Goal: Ask a question: Seek information or help from site administrators or community

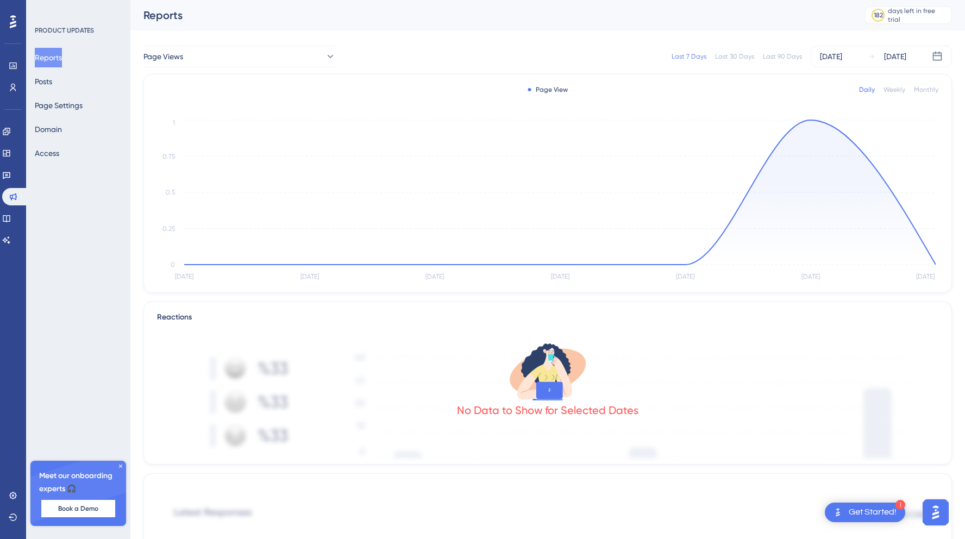
click at [144, 220] on div "Page View Daily Weekly Monthly [DATE] [DATE] [DATE] Aug [DATE] Aug [DATE] 0 0.2…" at bounding box center [547, 183] width 808 height 219
click at [746, 21] on div "Reports" at bounding box center [490, 15] width 694 height 15
click at [47, 81] on button "Posts" at bounding box center [43, 82] width 17 height 20
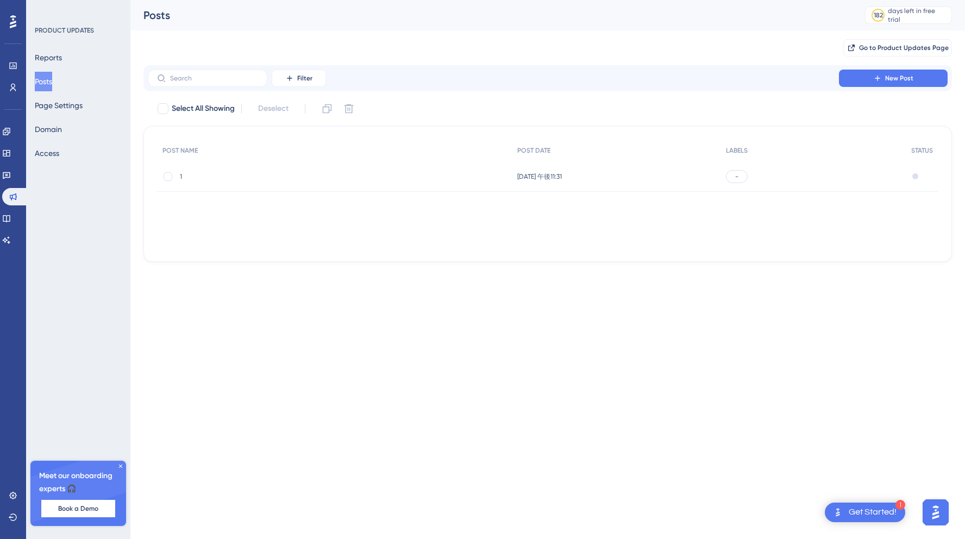
click at [307, 182] on div "1 1" at bounding box center [267, 176] width 174 height 30
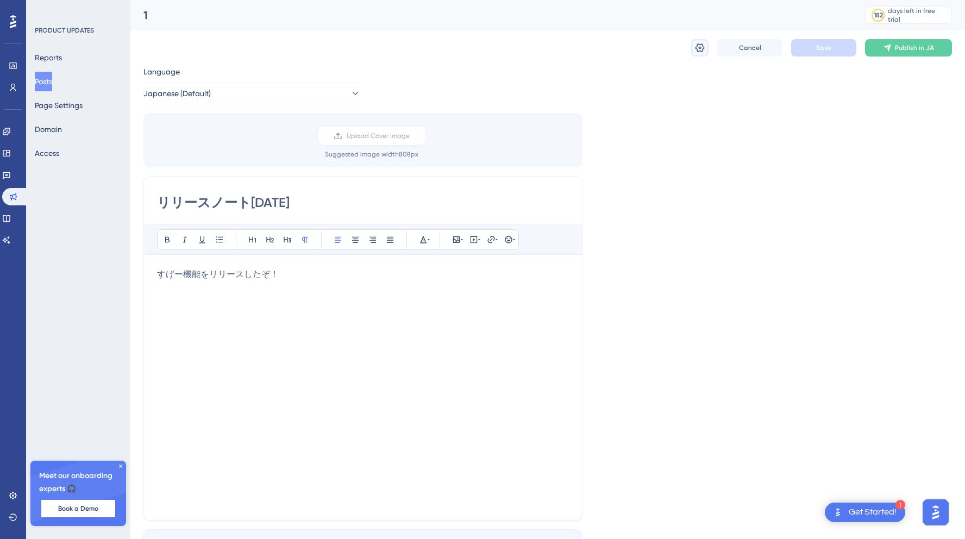
click at [700, 54] on button at bounding box center [699, 47] width 17 height 17
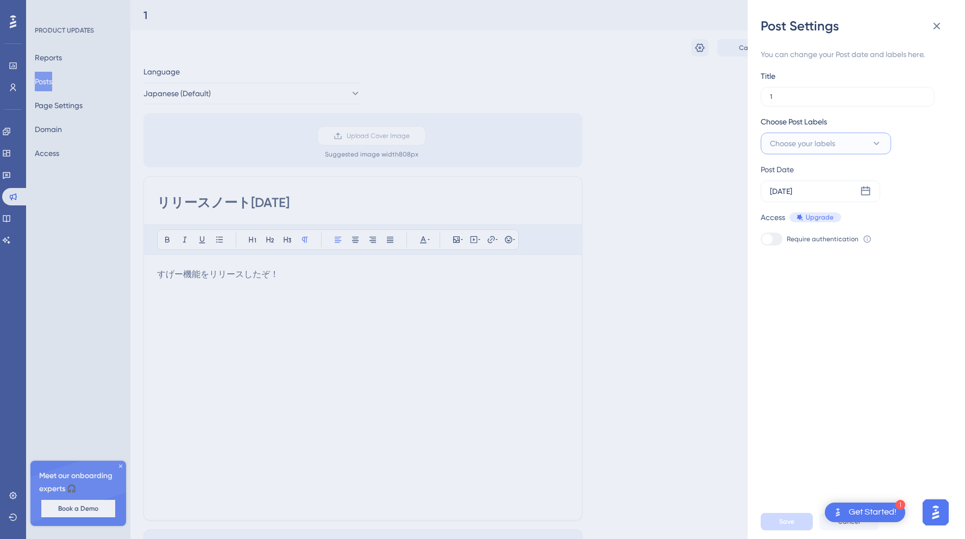
click at [808, 142] on span "Choose your labels" at bounding box center [802, 143] width 65 height 13
click at [866, 189] on icon at bounding box center [865, 191] width 11 height 11
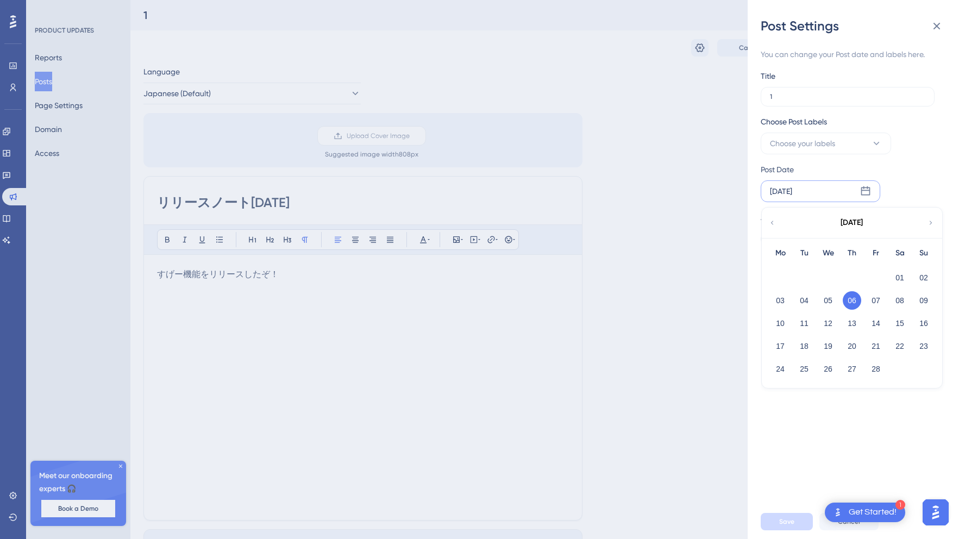
click at [927, 219] on icon at bounding box center [931, 223] width 8 height 10
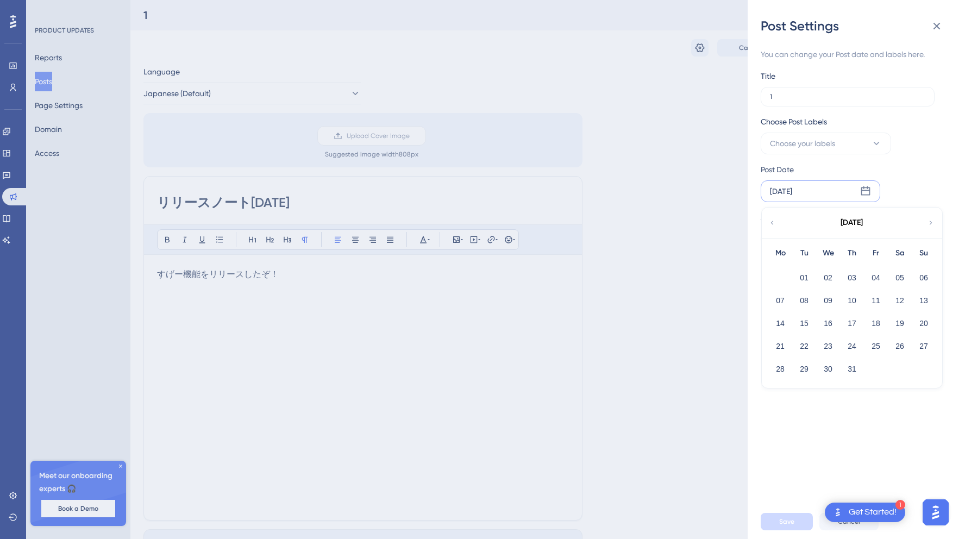
click at [927, 219] on icon at bounding box center [931, 223] width 8 height 10
click at [767, 224] on div "[DATE]" at bounding box center [850, 222] width 179 height 30
click at [916, 301] on button "14" at bounding box center [923, 300] width 18 height 18
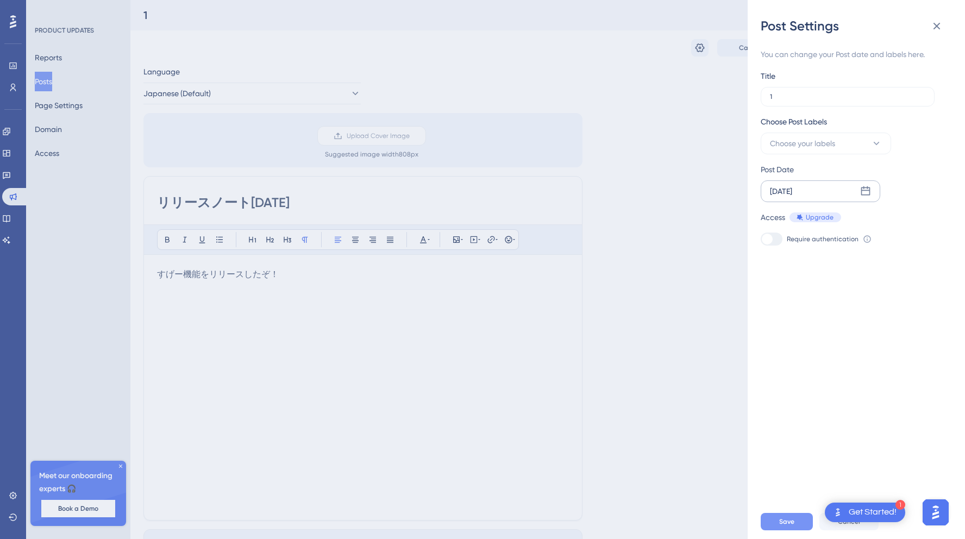
click at [785, 516] on button "Save" at bounding box center [786, 521] width 52 height 17
click at [939, 29] on icon at bounding box center [936, 26] width 7 height 7
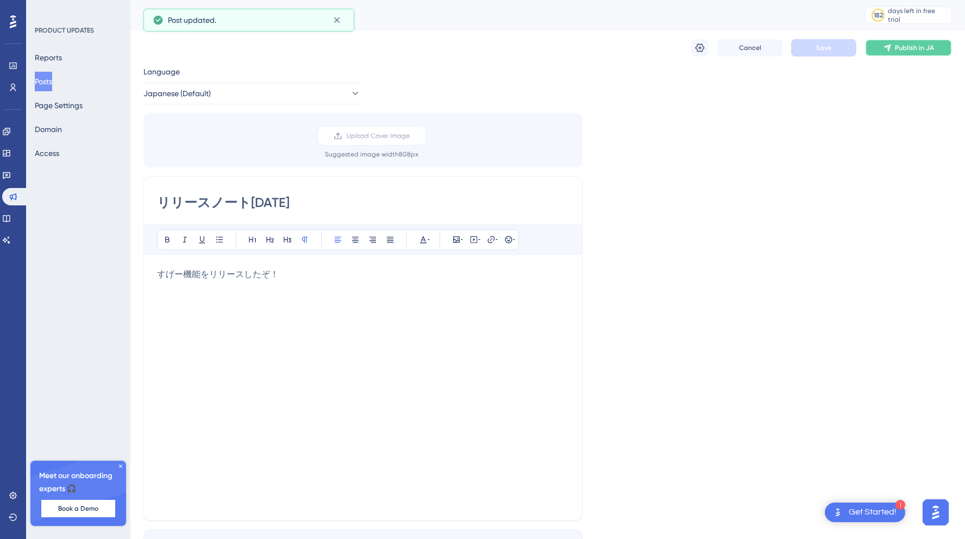
click at [902, 49] on span "Publish in JA" at bounding box center [913, 47] width 39 height 9
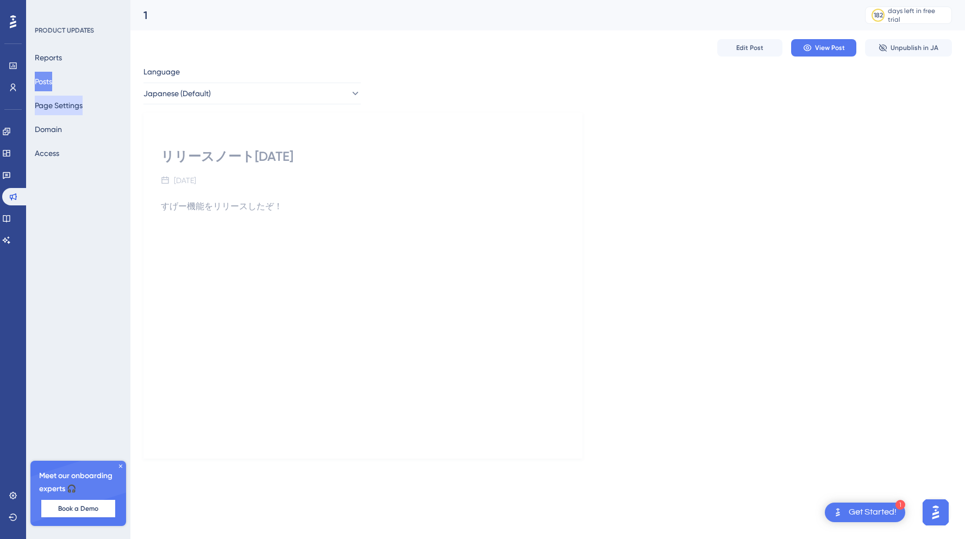
click at [77, 108] on button "Page Settings" at bounding box center [59, 106] width 48 height 20
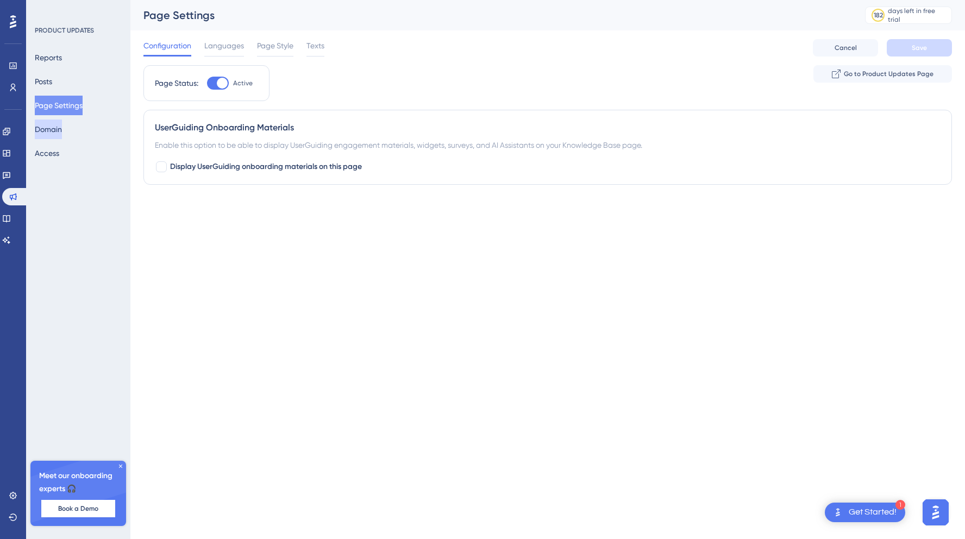
click at [62, 126] on button "Domain" at bounding box center [48, 129] width 27 height 20
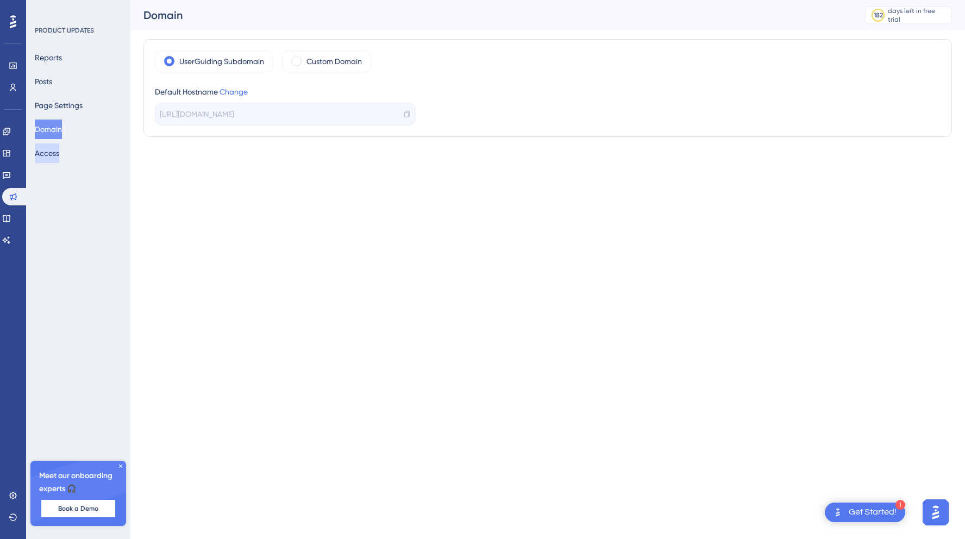
click at [53, 151] on button "Access" at bounding box center [47, 153] width 24 height 20
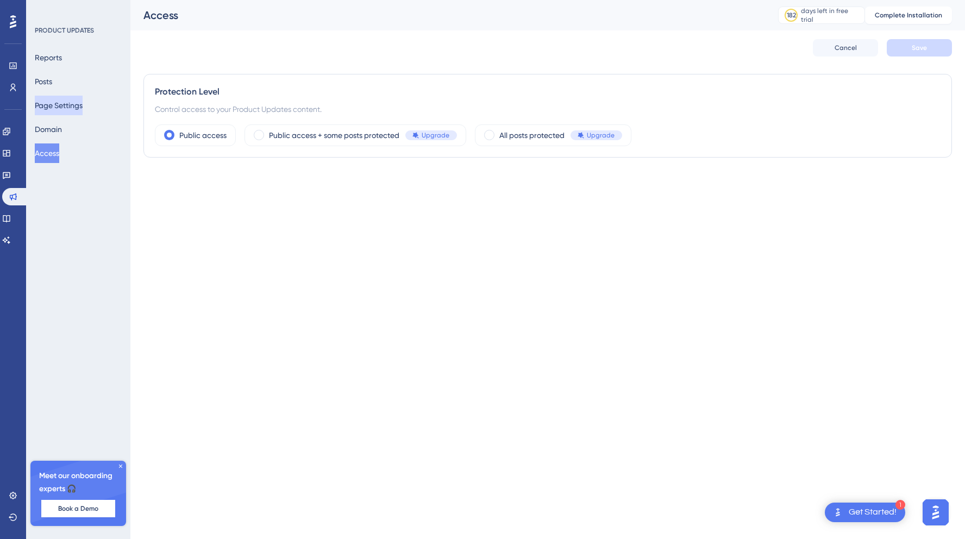
click at [65, 102] on button "Page Settings" at bounding box center [59, 106] width 48 height 20
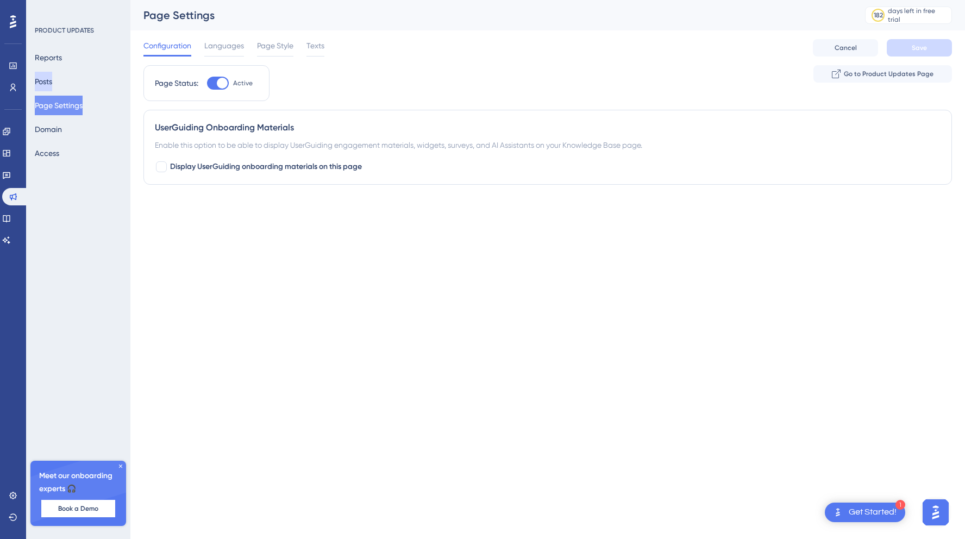
click at [52, 87] on button "Posts" at bounding box center [43, 82] width 17 height 20
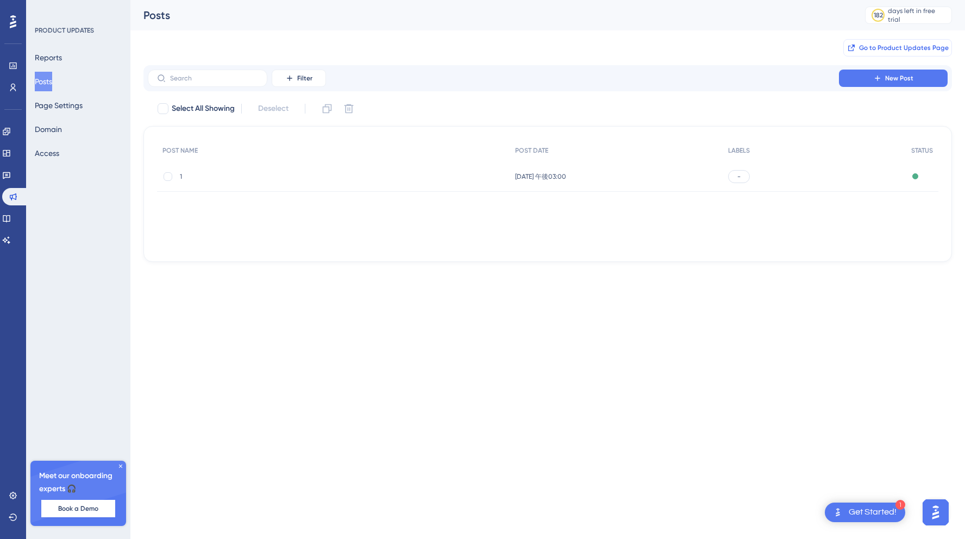
click at [884, 47] on span "Go to Product Updates Page" at bounding box center [904, 47] width 90 height 9
click at [62, 62] on button "Reports" at bounding box center [48, 58] width 27 height 20
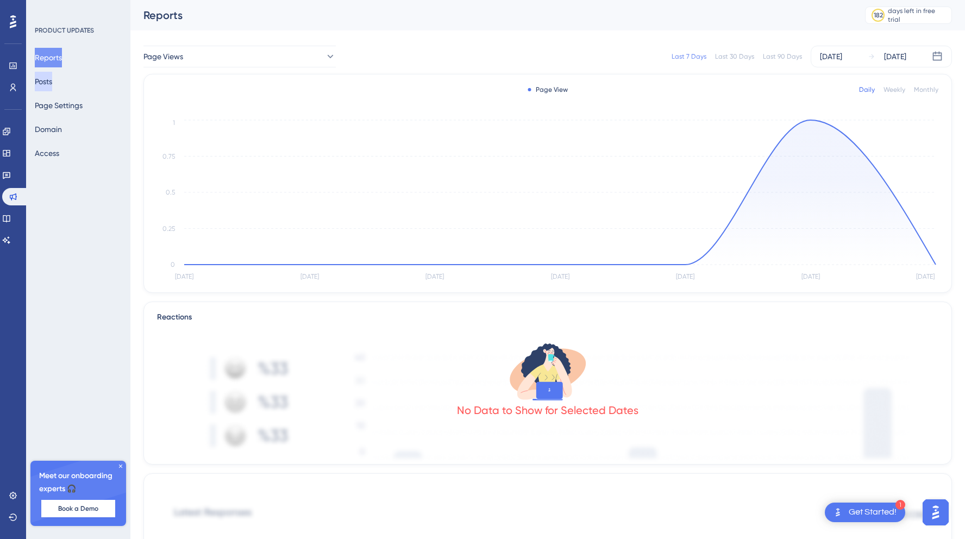
click at [52, 84] on button "Posts" at bounding box center [43, 82] width 17 height 20
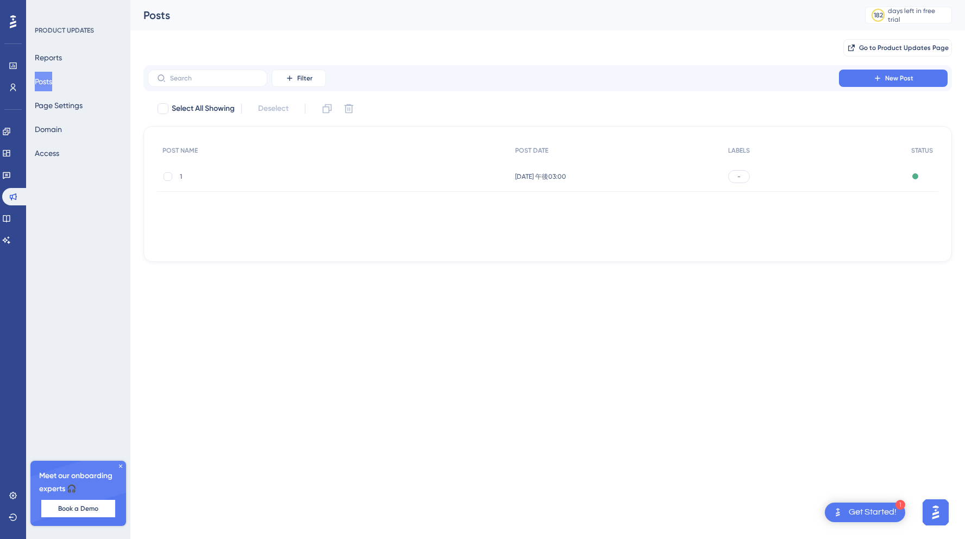
click at [657, 177] on div "[DATE] 午後03:00 [DATE] 午後03:00" at bounding box center [615, 176] width 212 height 30
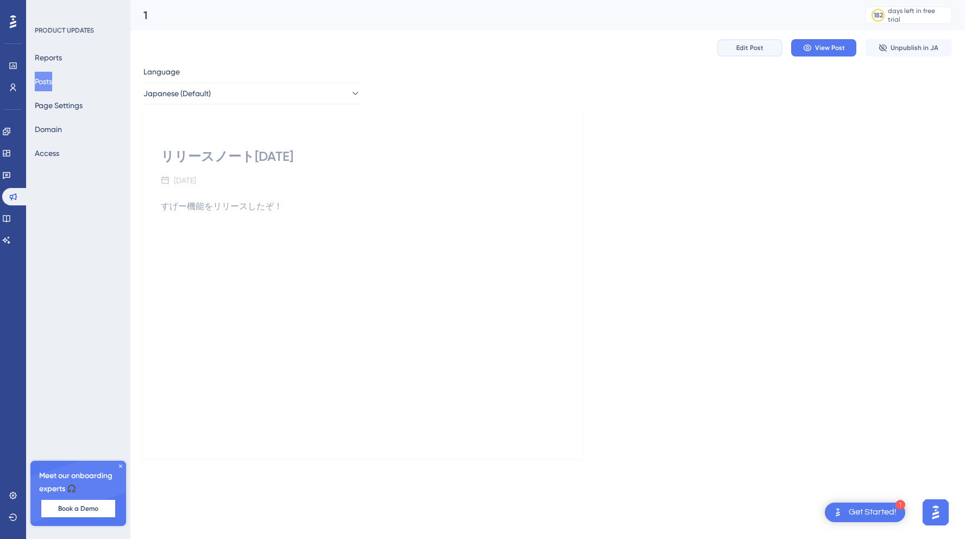
click at [753, 51] on span "Edit Post" at bounding box center [749, 47] width 27 height 9
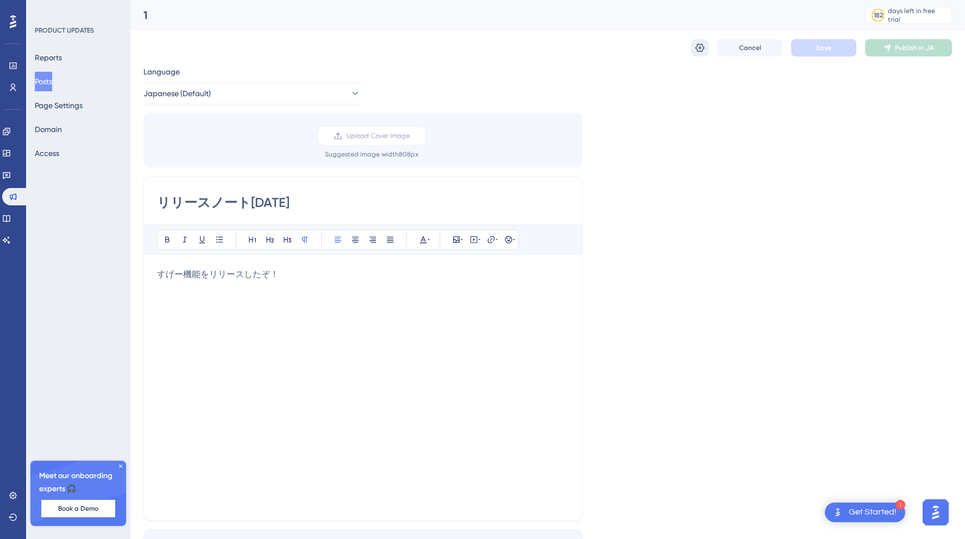
click at [695, 45] on icon at bounding box center [699, 47] width 11 height 11
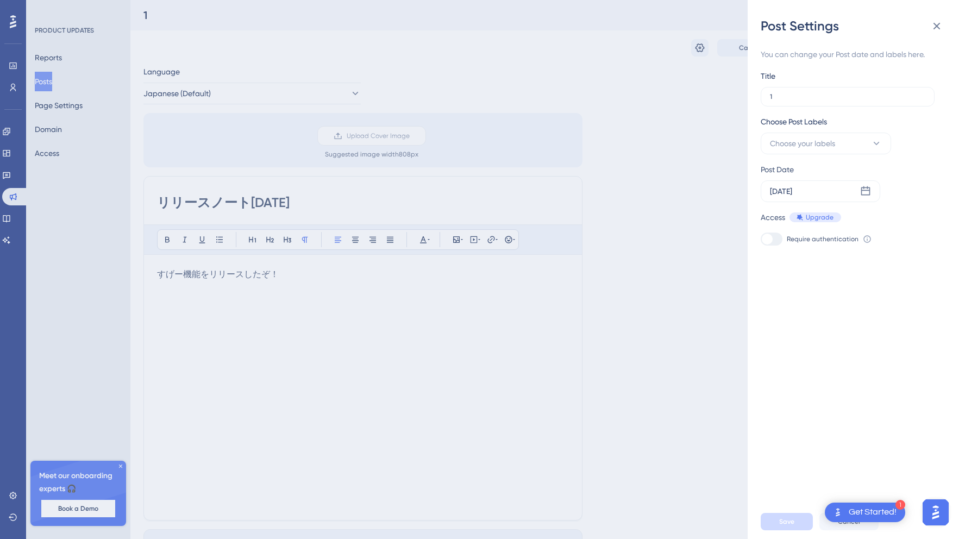
click at [588, 87] on div "Post Settings You can change your Post date and labels here. Title 1 Choose Pos…" at bounding box center [482, 269] width 965 height 539
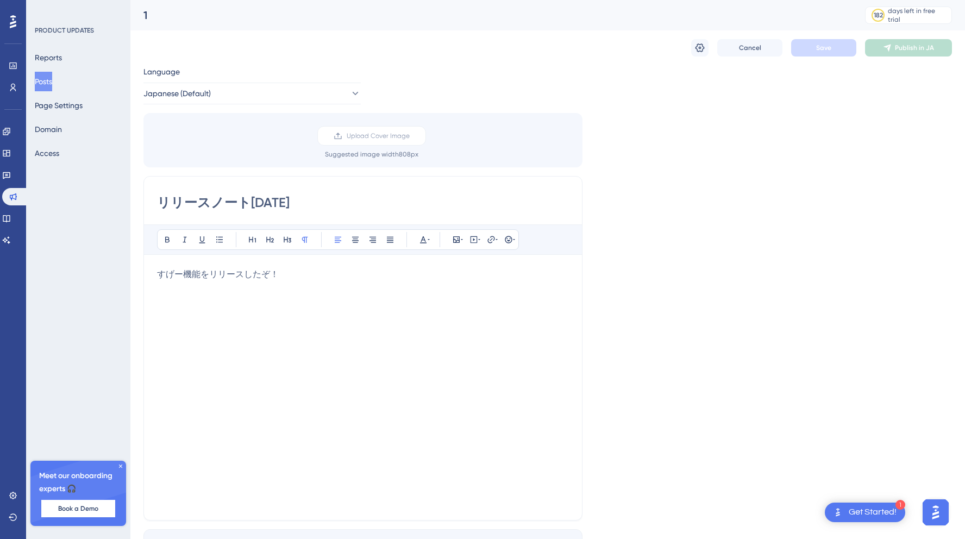
click at [47, 75] on button "Posts" at bounding box center [43, 82] width 17 height 20
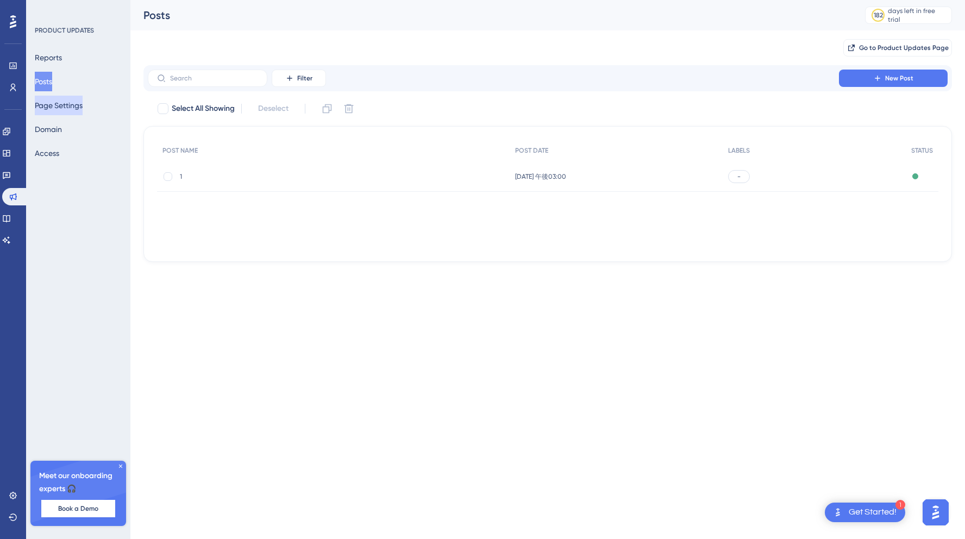
click at [54, 112] on button "Page Settings" at bounding box center [59, 106] width 48 height 20
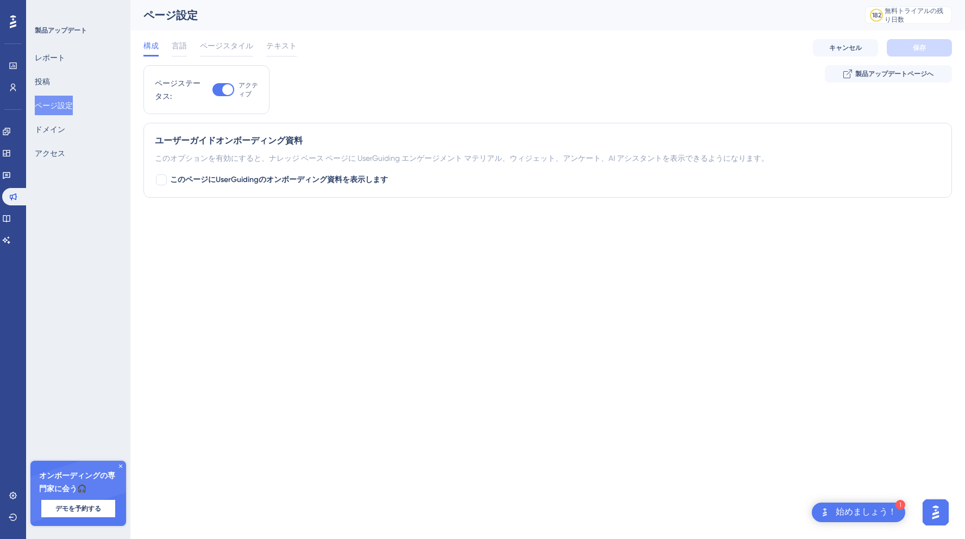
click at [455, 80] on div "ページステータス: アクティブ 製品アップデートページへ" at bounding box center [547, 94] width 808 height 58
click at [65, 130] on button "ドメイン" at bounding box center [50, 129] width 30 height 20
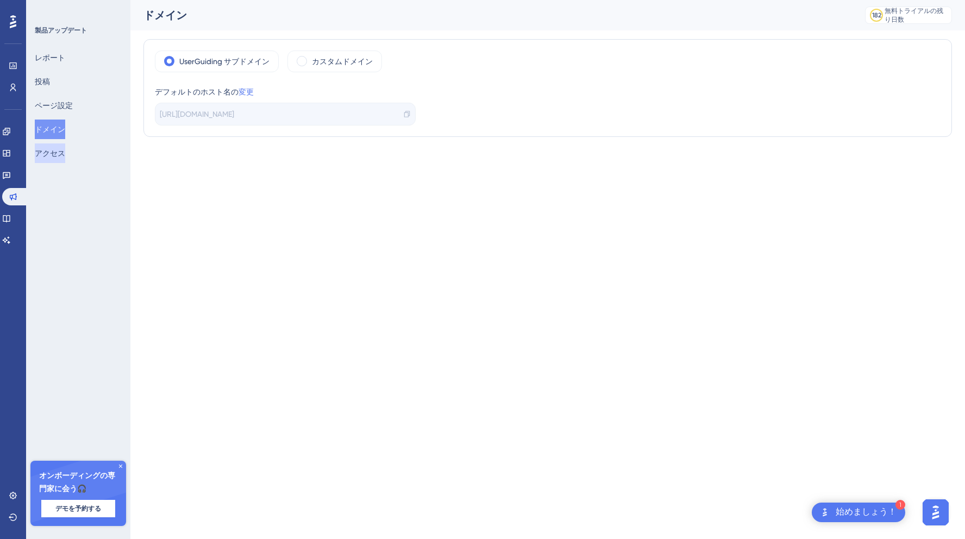
click at [65, 156] on button "アクセス" at bounding box center [50, 153] width 30 height 20
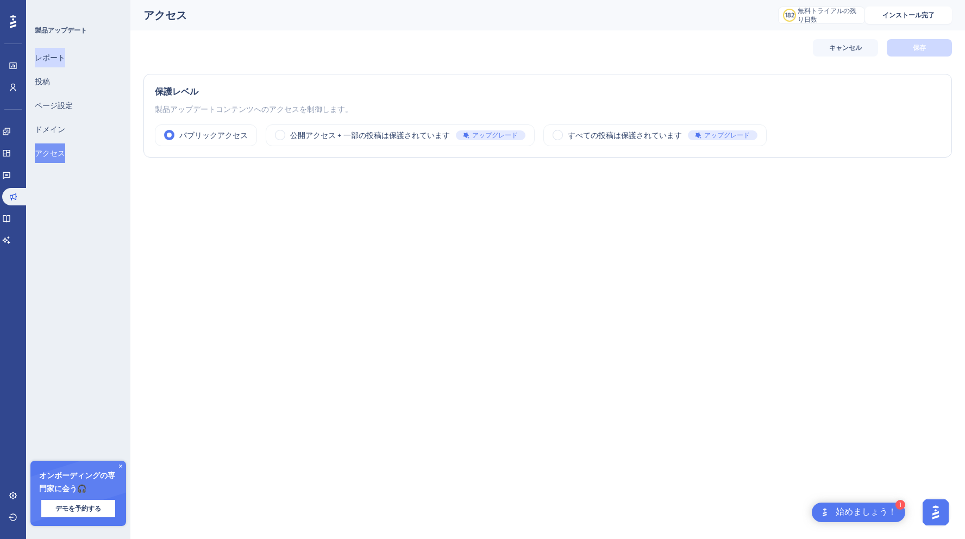
click at [64, 56] on font "レポート" at bounding box center [50, 57] width 30 height 9
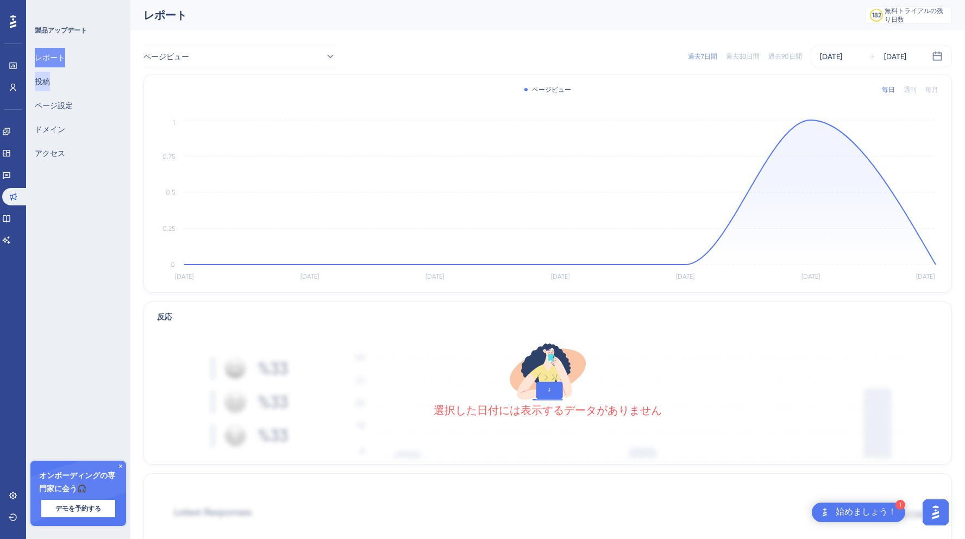
click at [50, 81] on font "投稿" at bounding box center [42, 81] width 15 height 9
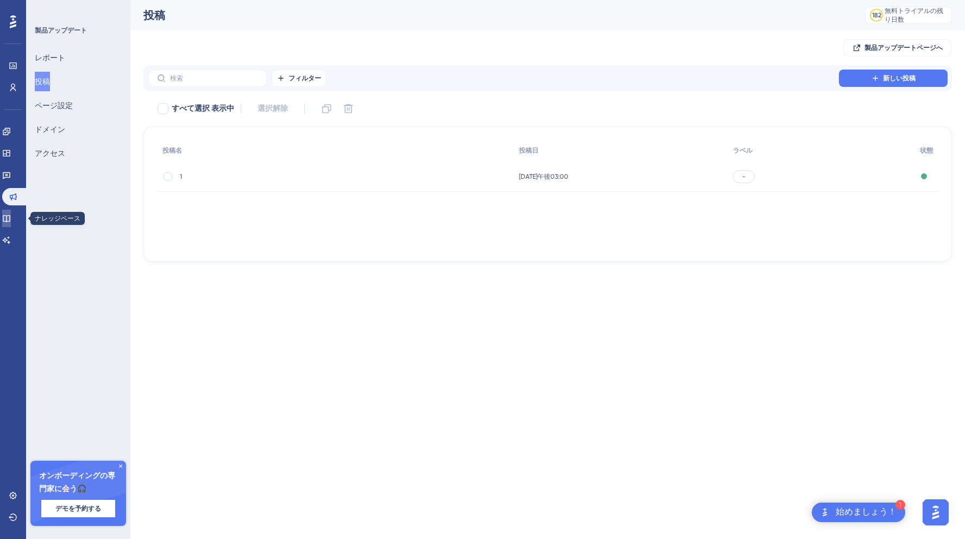
click at [11, 215] on link at bounding box center [6, 218] width 9 height 17
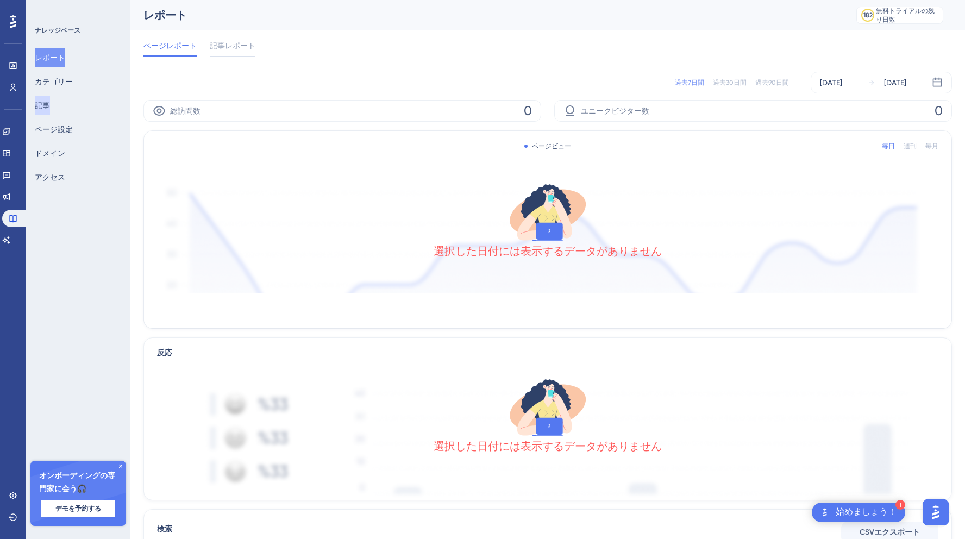
click at [50, 104] on font "記事" at bounding box center [42, 105] width 15 height 9
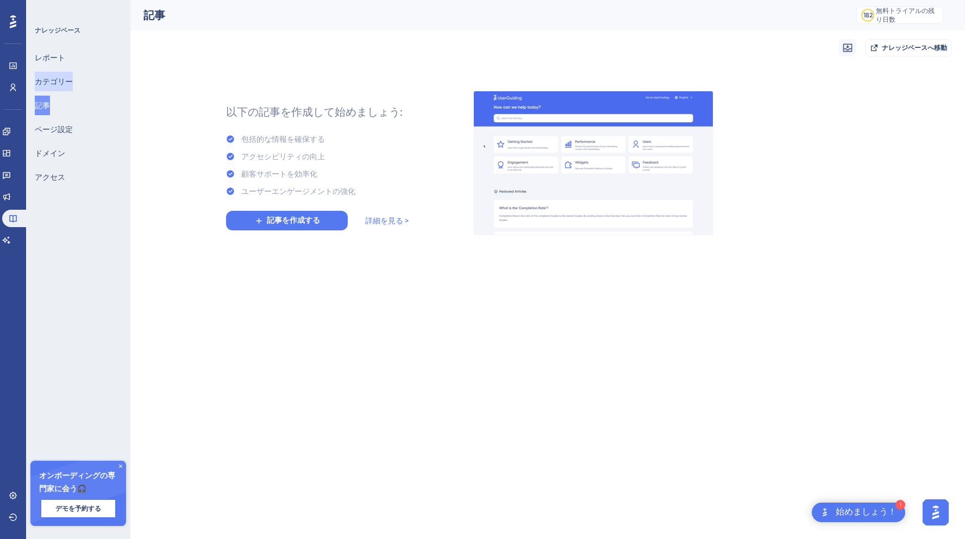
click at [58, 72] on button "カテゴリー" at bounding box center [54, 82] width 38 height 20
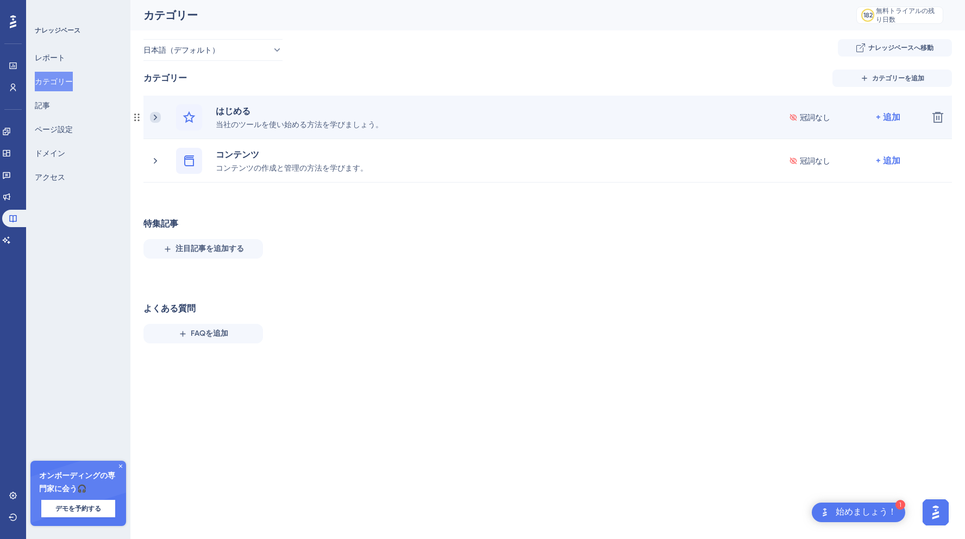
click at [159, 116] on icon at bounding box center [155, 117] width 11 height 11
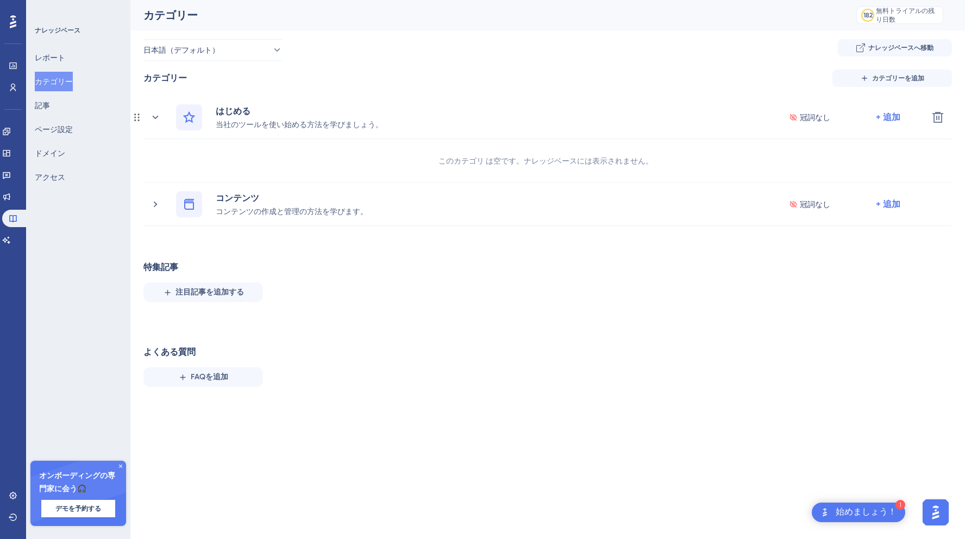
click at [159, 116] on icon at bounding box center [155, 117] width 11 height 11
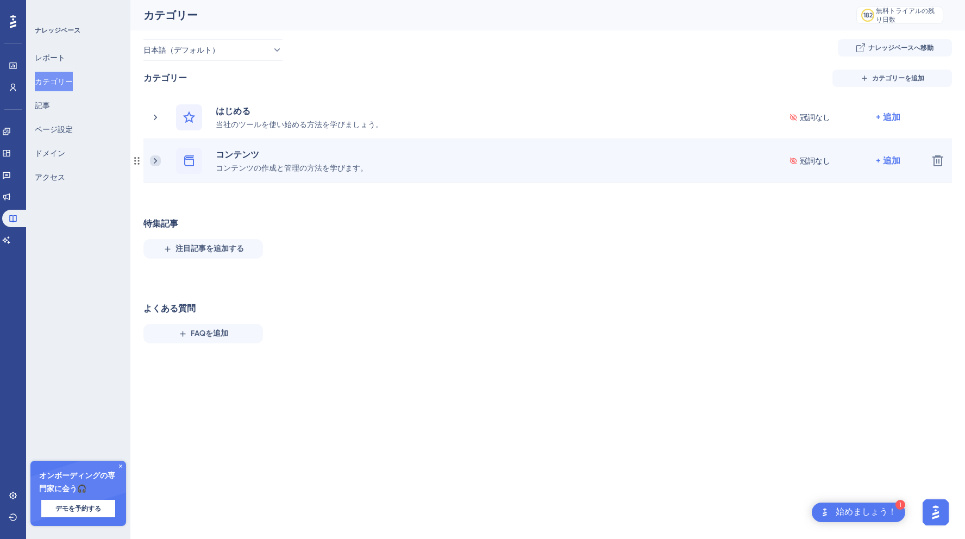
click at [159, 155] on icon at bounding box center [155, 160] width 11 height 11
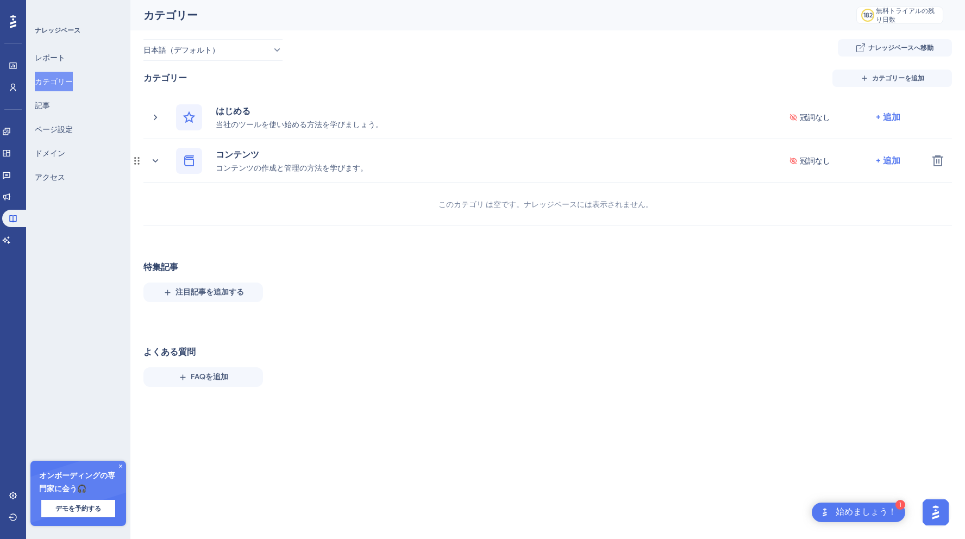
click at [159, 155] on icon at bounding box center [155, 160] width 11 height 11
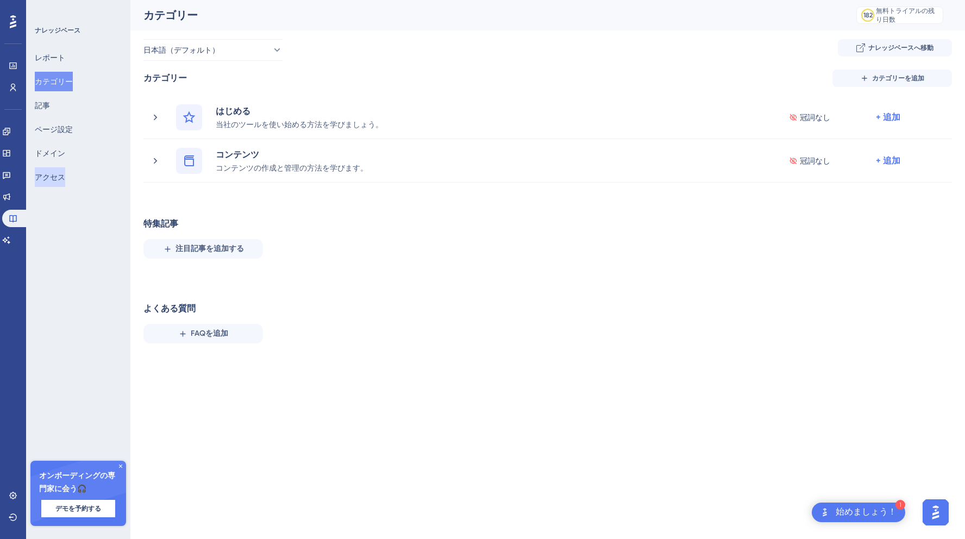
click at [52, 173] on font "アクセス" at bounding box center [50, 177] width 30 height 9
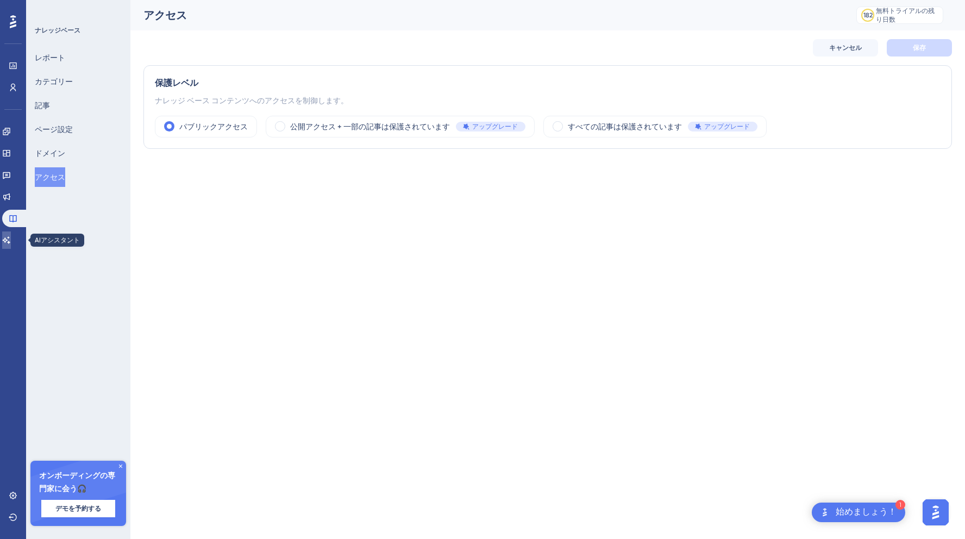
click at [11, 236] on icon at bounding box center [6, 240] width 9 height 9
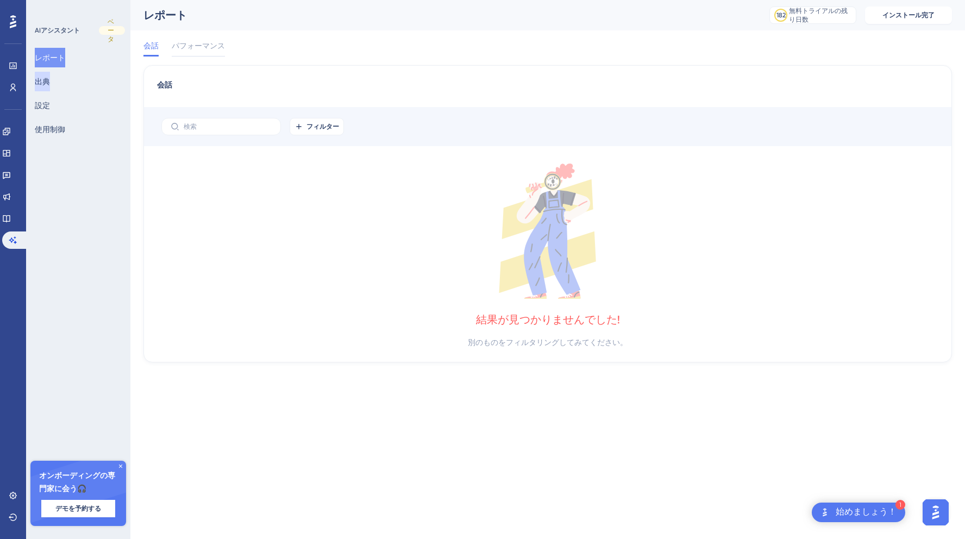
click at [50, 79] on font "出典" at bounding box center [42, 81] width 15 height 9
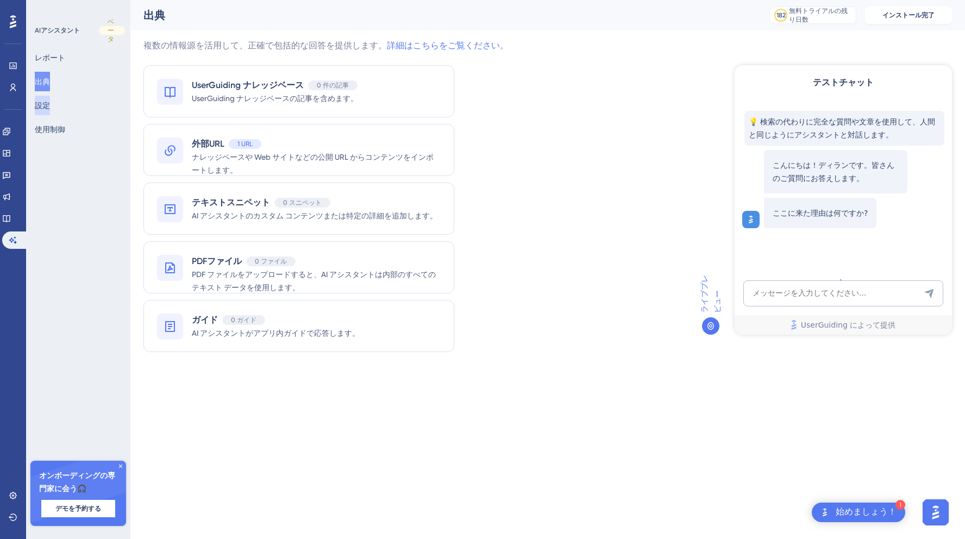
click at [50, 105] on font "設定" at bounding box center [42, 105] width 15 height 9
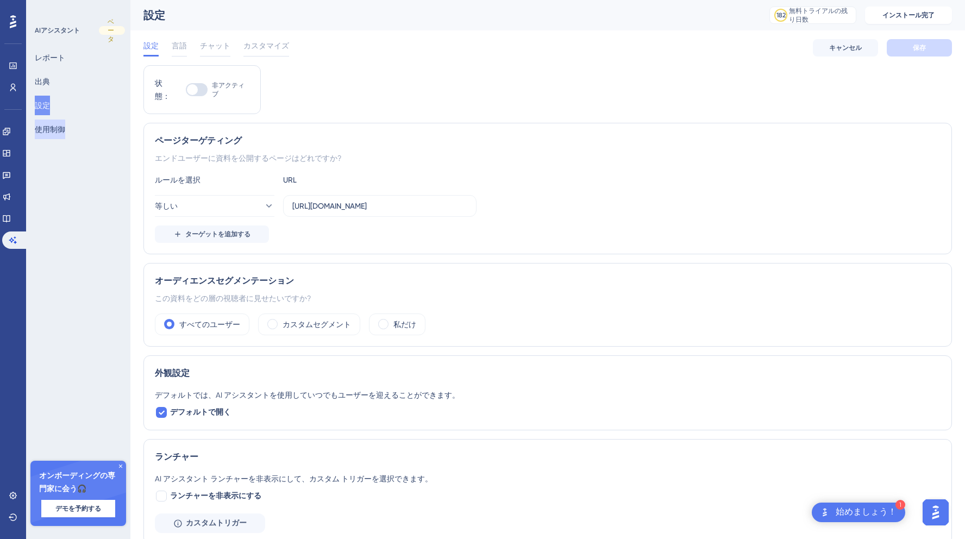
click at [52, 119] on button "使用制御" at bounding box center [50, 129] width 30 height 20
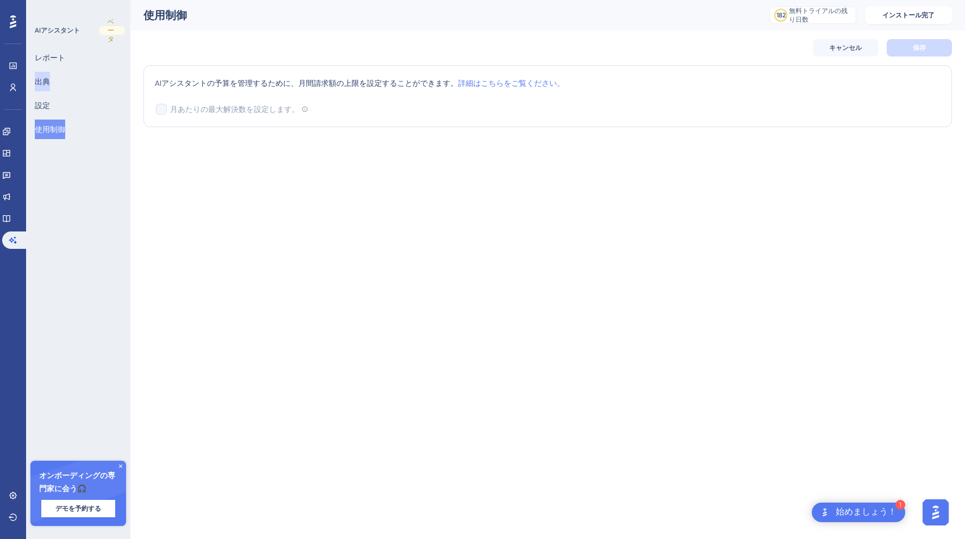
click at [49, 75] on font "出典" at bounding box center [42, 81] width 15 height 13
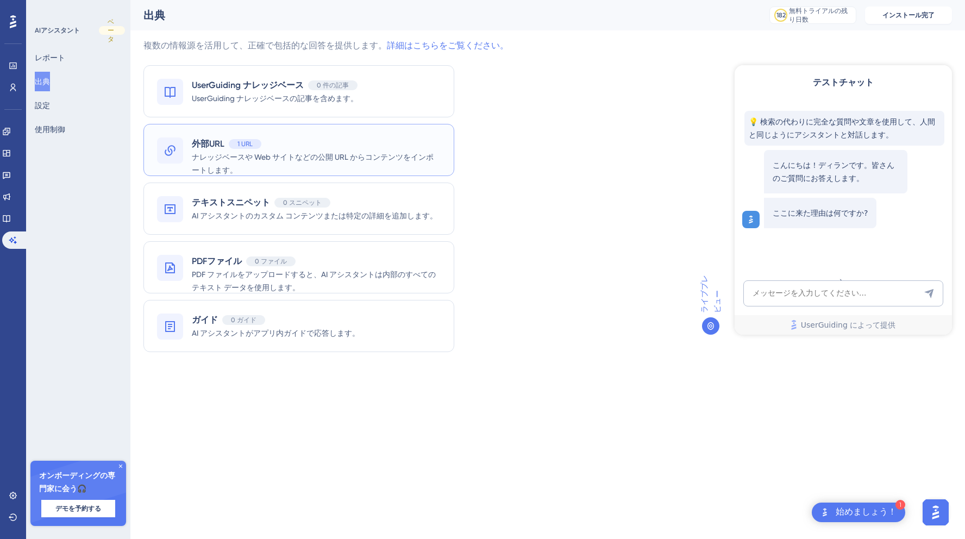
click at [379, 156] on font "ナレッジベースや Web サイトなどの公開 URL からコンテンツをインポートします。" at bounding box center [313, 164] width 242 height 22
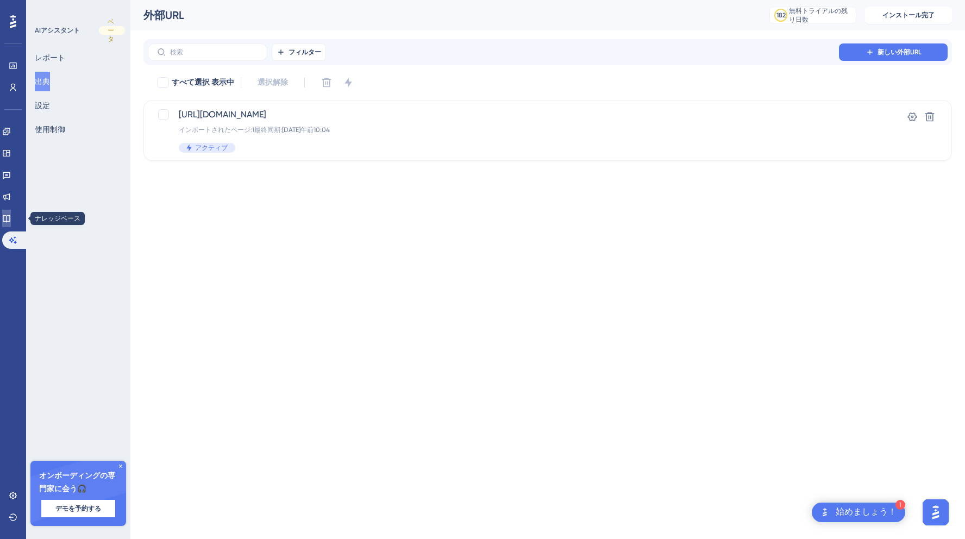
click at [11, 216] on link at bounding box center [6, 218] width 9 height 17
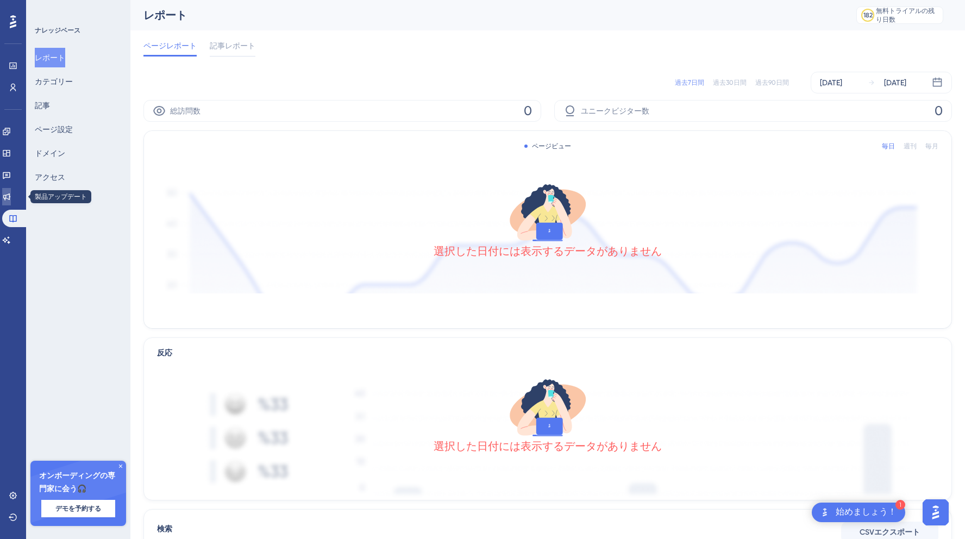
click at [11, 203] on link at bounding box center [6, 196] width 9 height 17
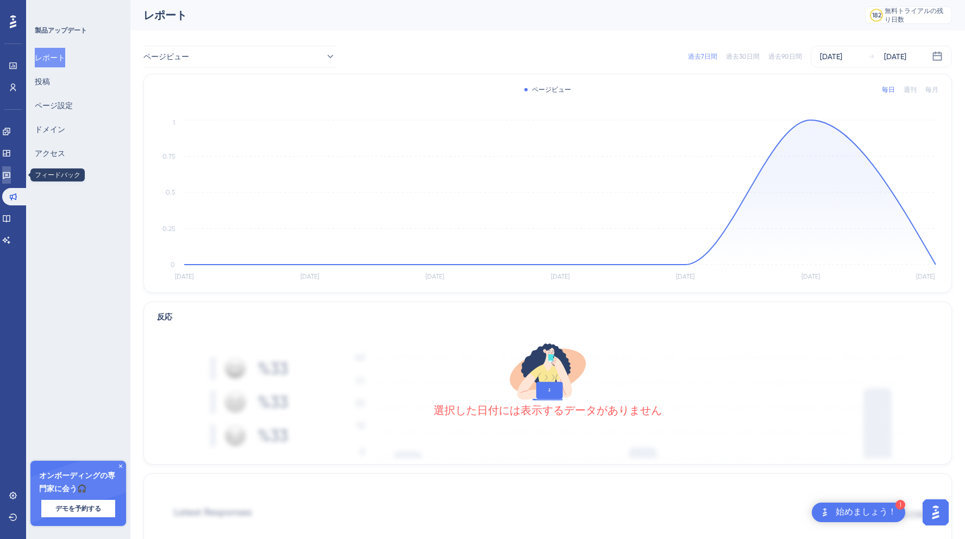
click at [11, 179] on link at bounding box center [6, 174] width 9 height 17
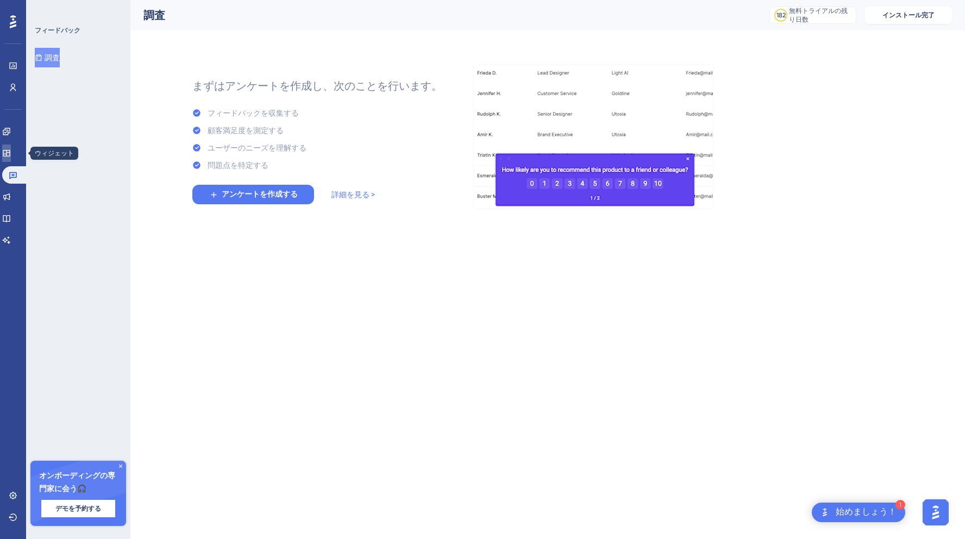
click at [11, 155] on link at bounding box center [6, 152] width 9 height 17
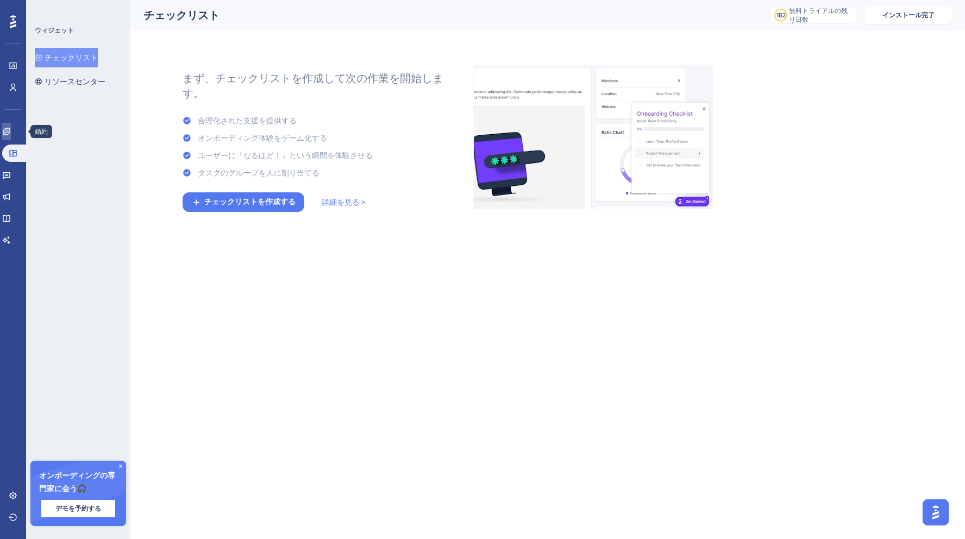
click at [11, 131] on link at bounding box center [6, 131] width 9 height 17
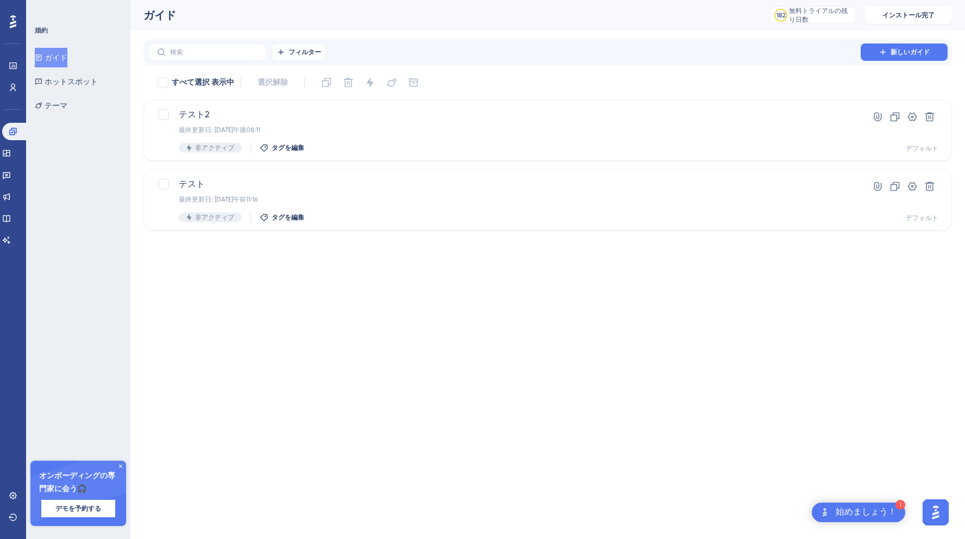
click at [858, 516] on font "始めましょう！" at bounding box center [865, 511] width 61 height 9
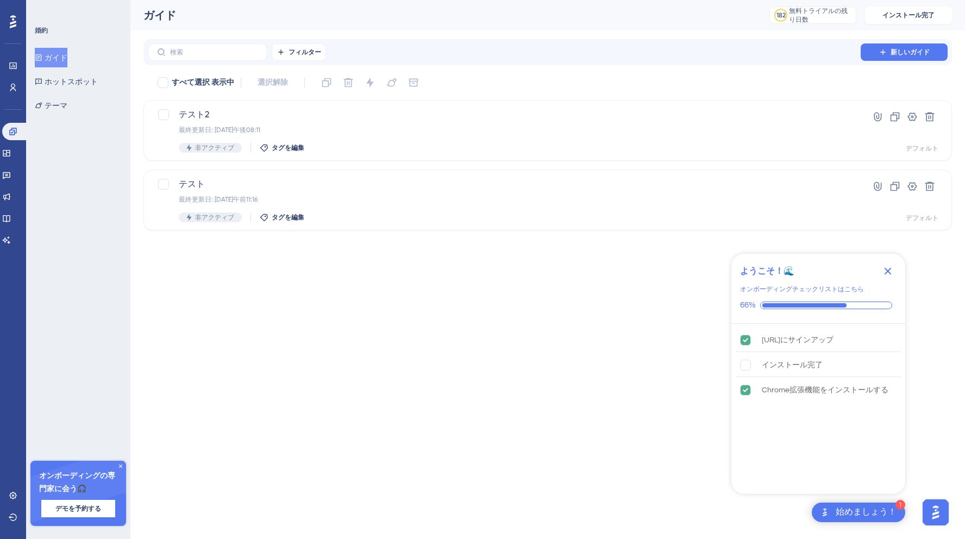
click at [893, 267] on icon "チェックリストを閉じる" at bounding box center [887, 270] width 13 height 13
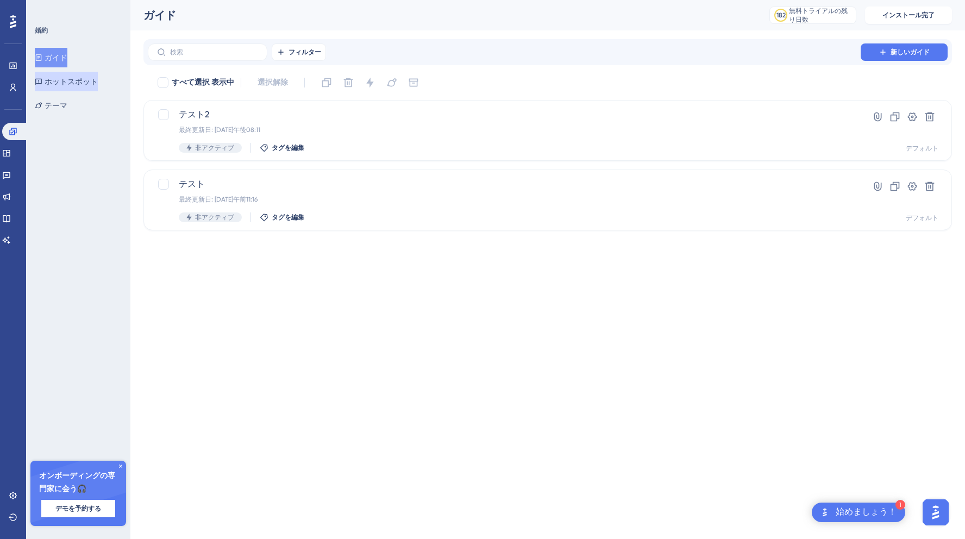
click at [66, 84] on font "ホットスポット" at bounding box center [71, 81] width 53 height 9
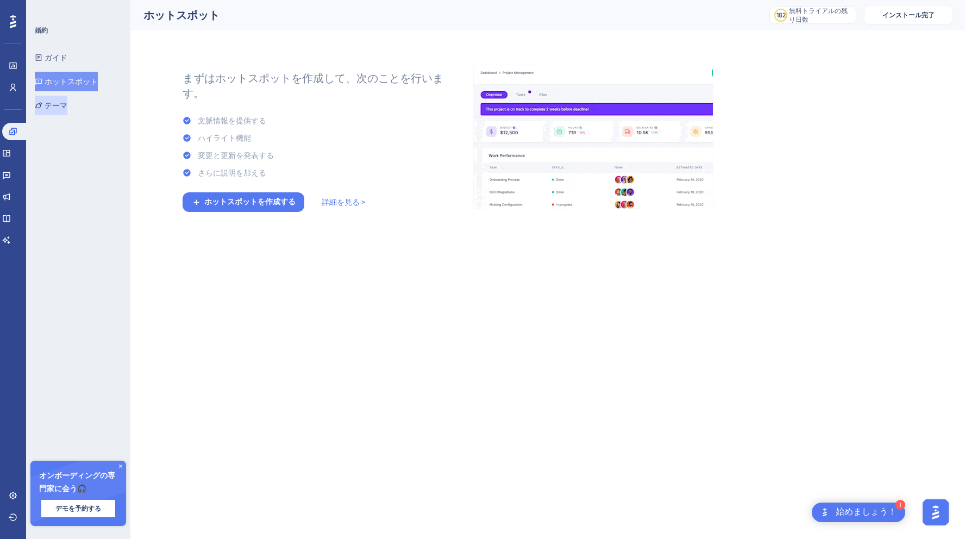
click at [63, 101] on font "テーマ" at bounding box center [56, 105] width 23 height 9
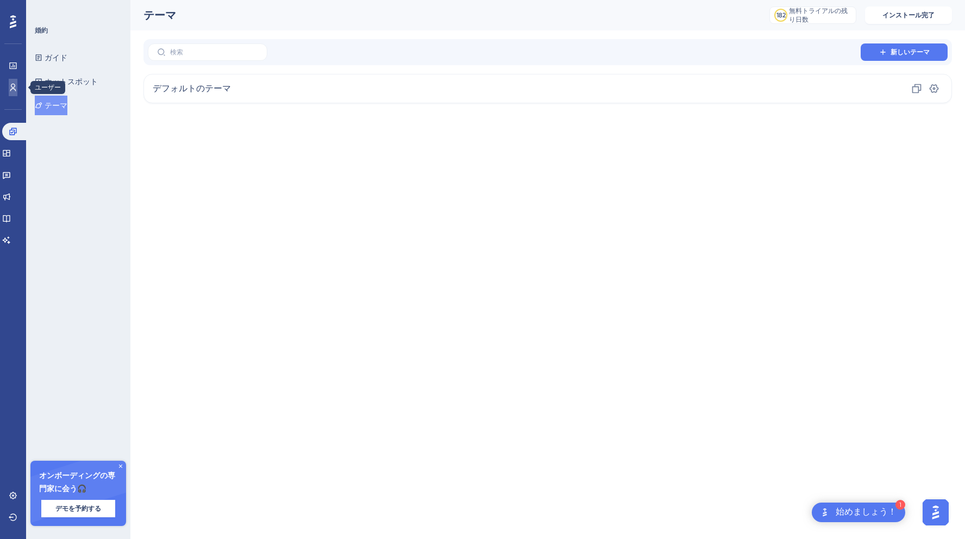
click at [10, 94] on link at bounding box center [13, 87] width 9 height 17
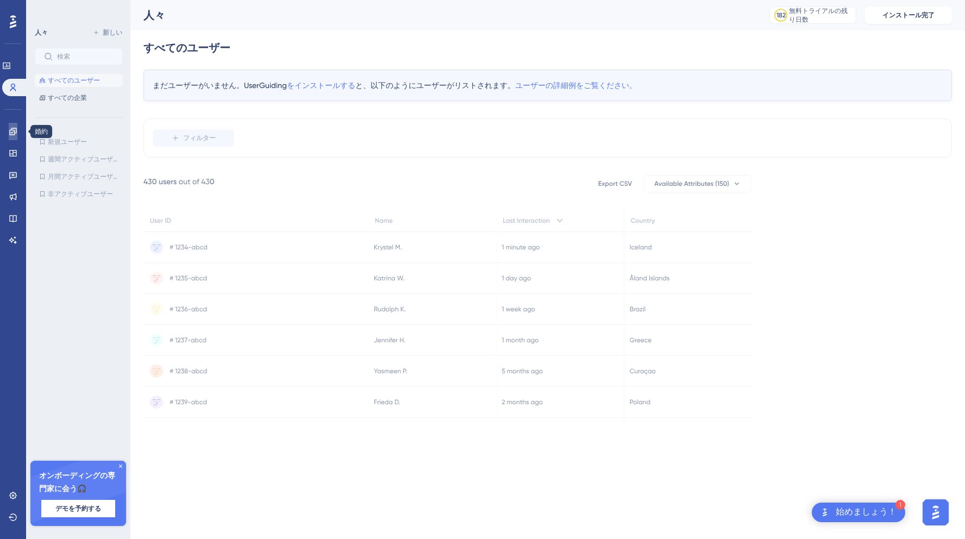
click at [15, 127] on link at bounding box center [13, 131] width 9 height 17
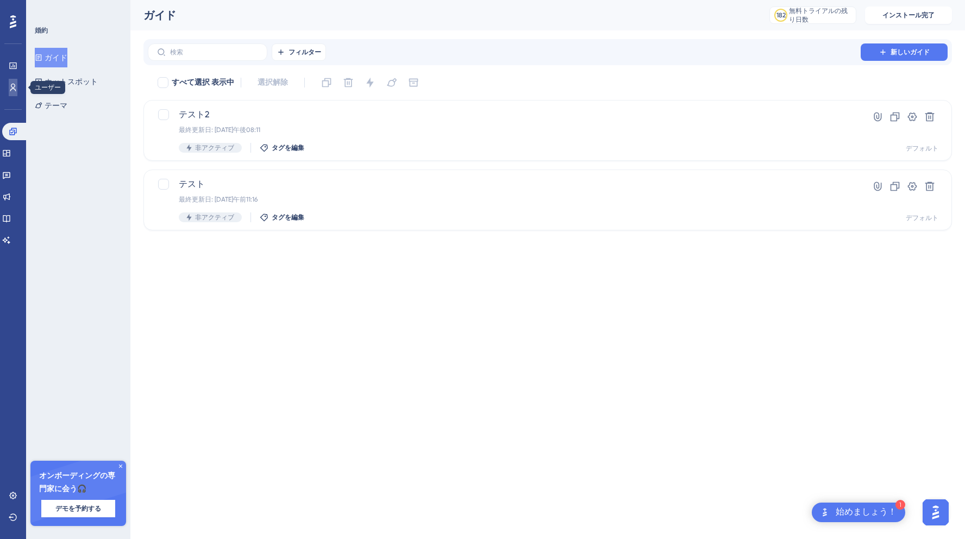
click at [16, 89] on icon at bounding box center [13, 87] width 9 height 9
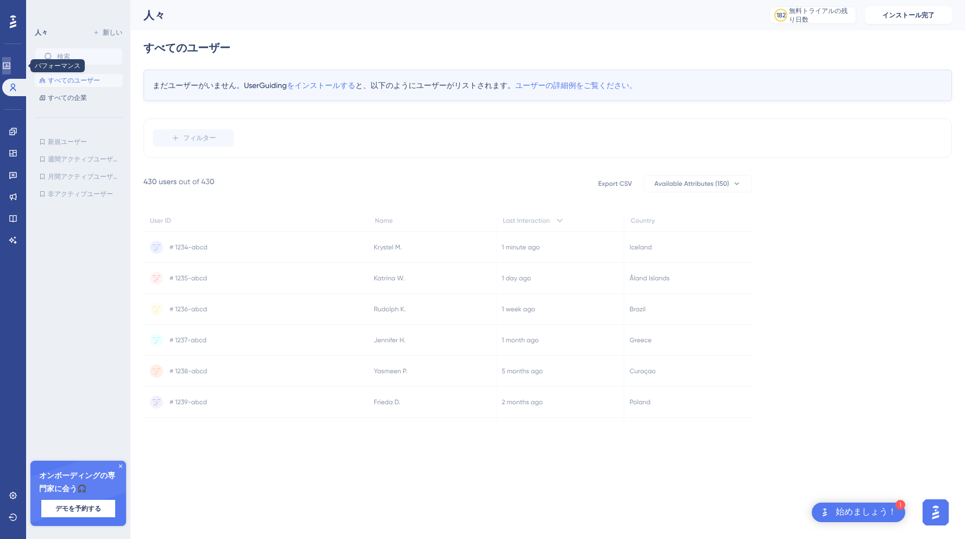
click at [11, 68] on icon at bounding box center [6, 65] width 9 height 9
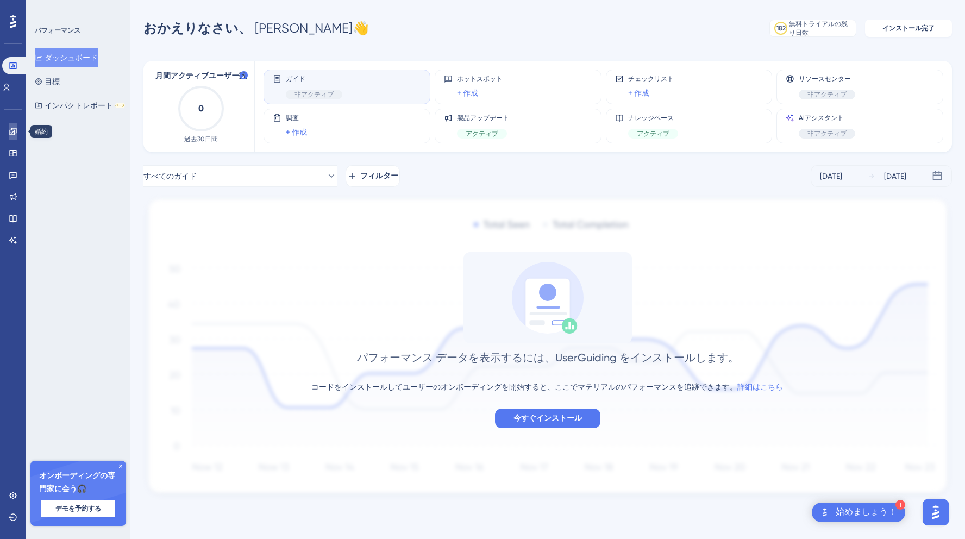
click at [17, 136] on link at bounding box center [13, 131] width 9 height 17
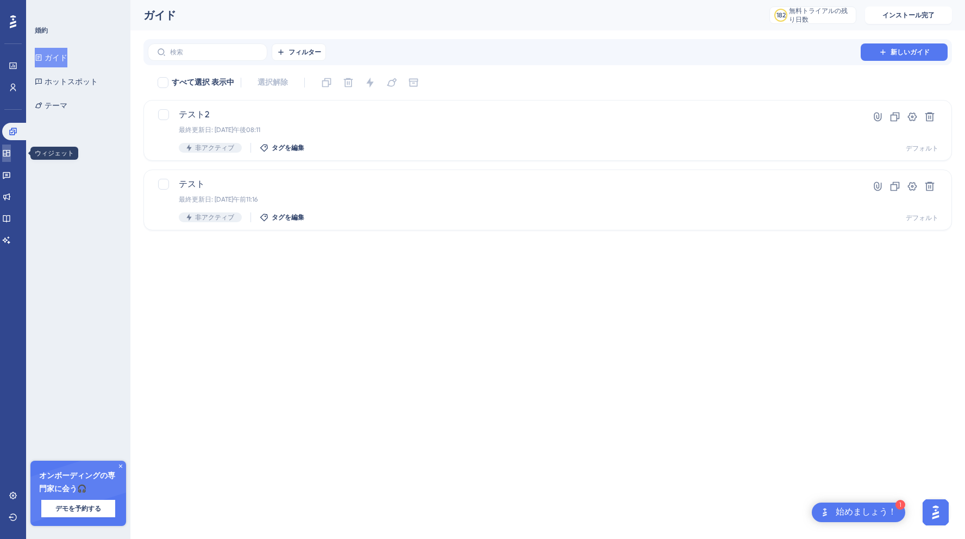
click at [11, 150] on link at bounding box center [6, 152] width 9 height 17
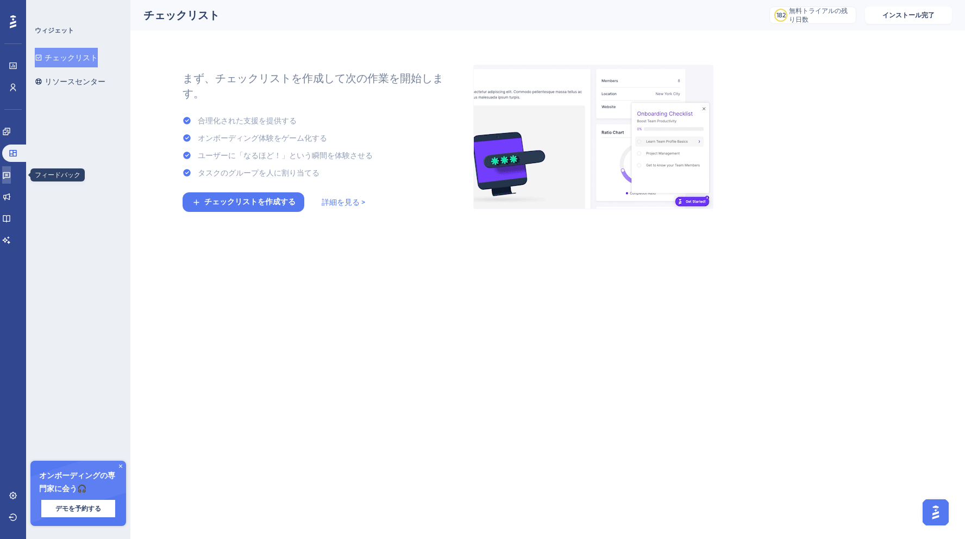
click at [10, 172] on icon at bounding box center [7, 175] width 8 height 7
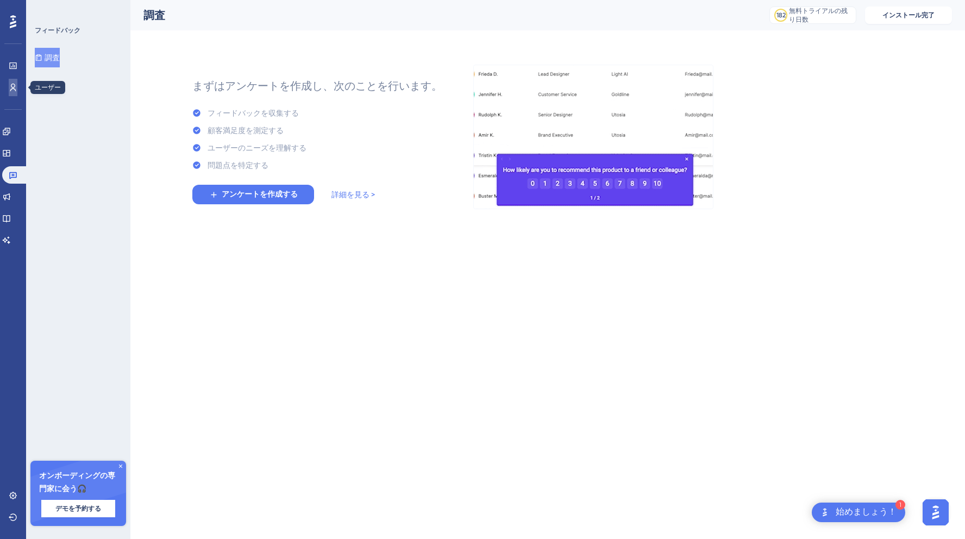
click at [14, 79] on link at bounding box center [13, 87] width 9 height 17
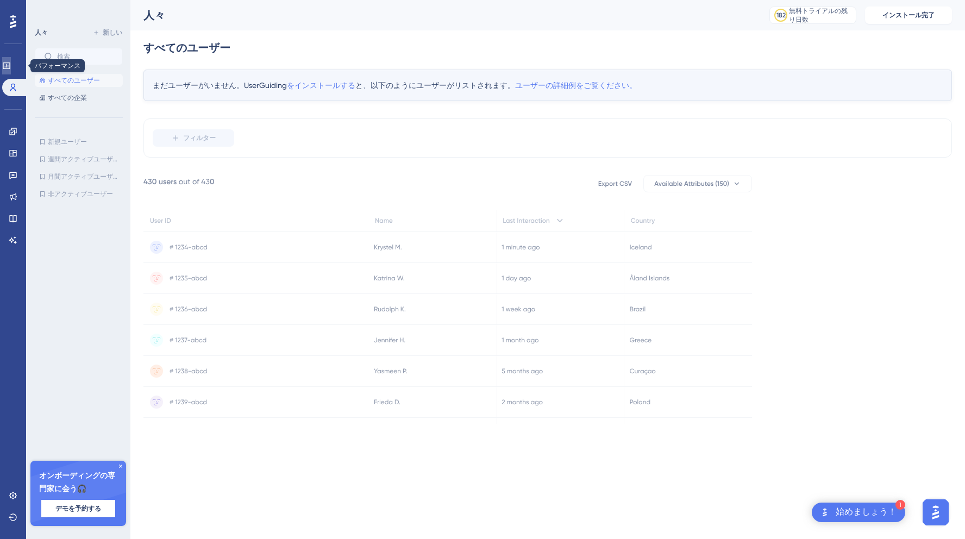
click at [11, 73] on link at bounding box center [6, 65] width 9 height 17
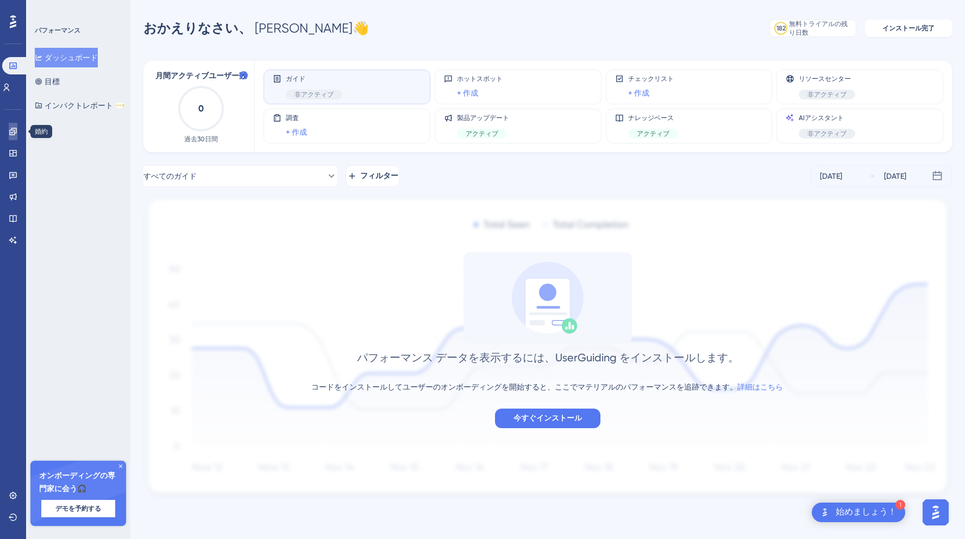
click at [12, 127] on link at bounding box center [13, 131] width 9 height 17
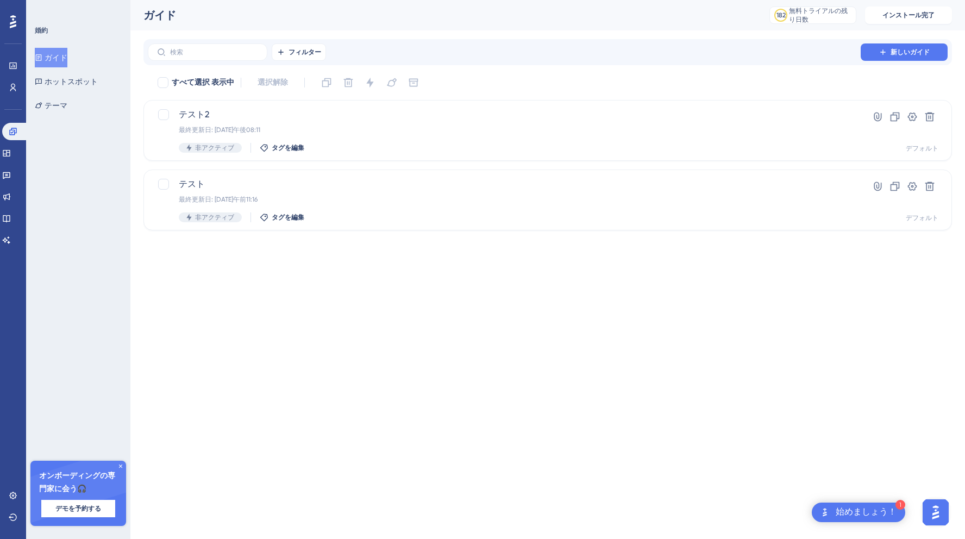
click at [23, 148] on div "ウィジェット" at bounding box center [13, 152] width 22 height 17
click at [11, 158] on link at bounding box center [6, 152] width 9 height 17
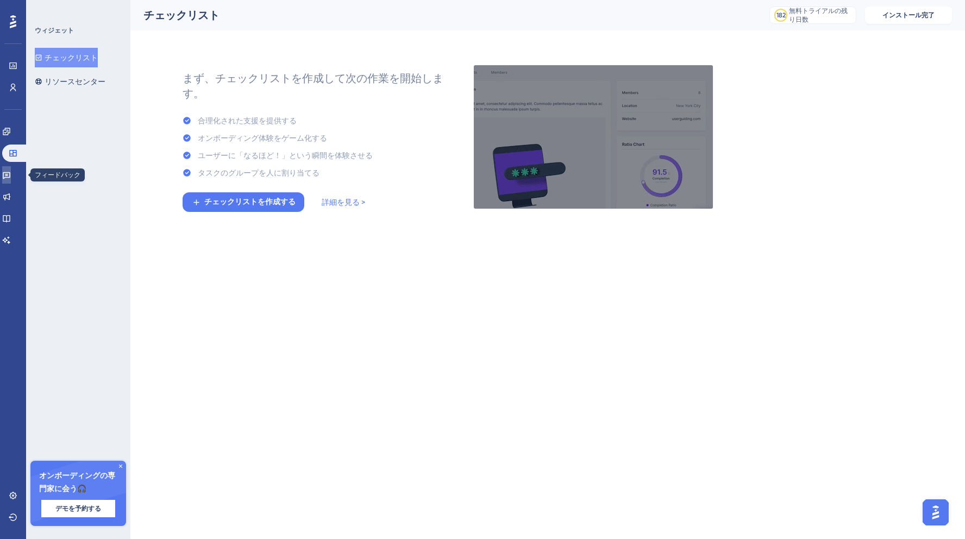
click at [11, 176] on icon at bounding box center [6, 175] width 9 height 9
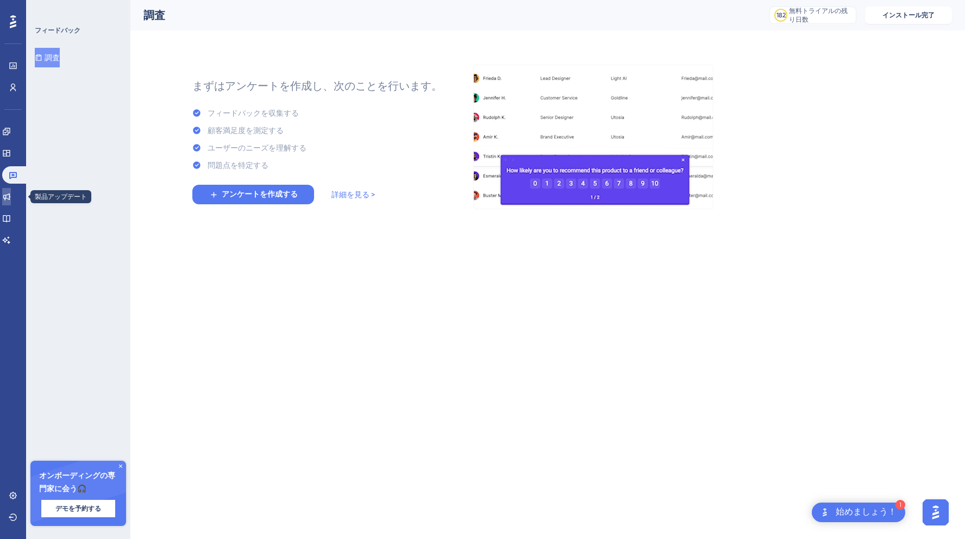
click at [11, 188] on link at bounding box center [6, 196] width 9 height 17
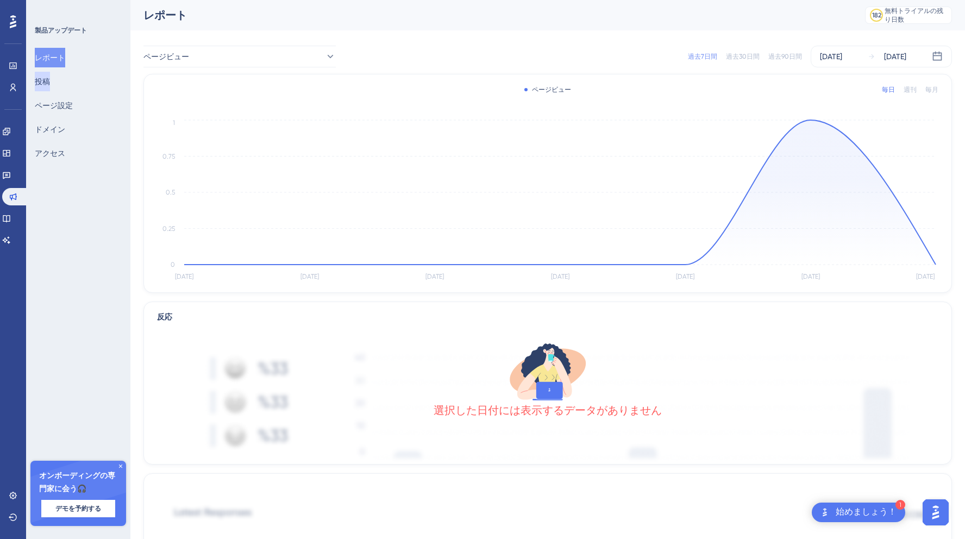
click at [50, 87] on button "投稿" at bounding box center [42, 82] width 15 height 20
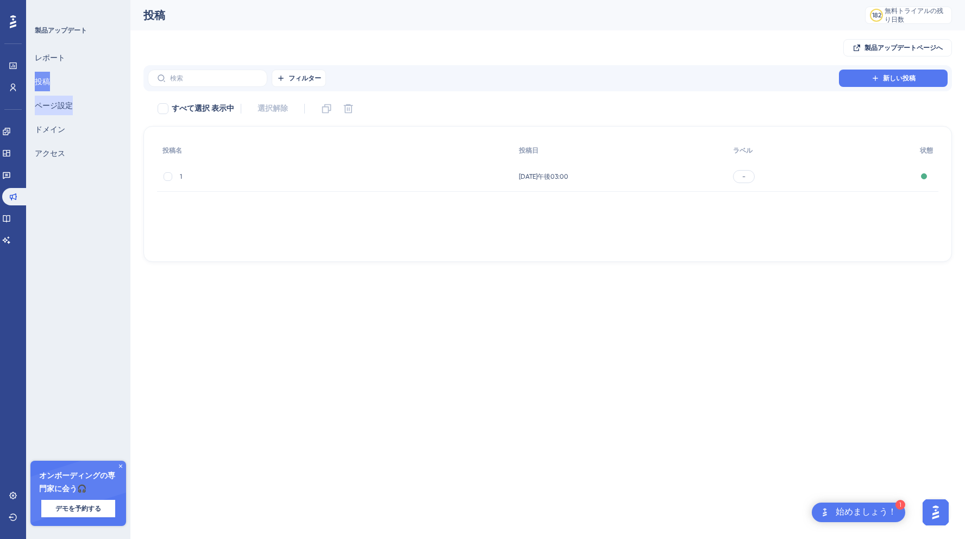
click at [52, 103] on font "ページ設定" at bounding box center [54, 105] width 38 height 9
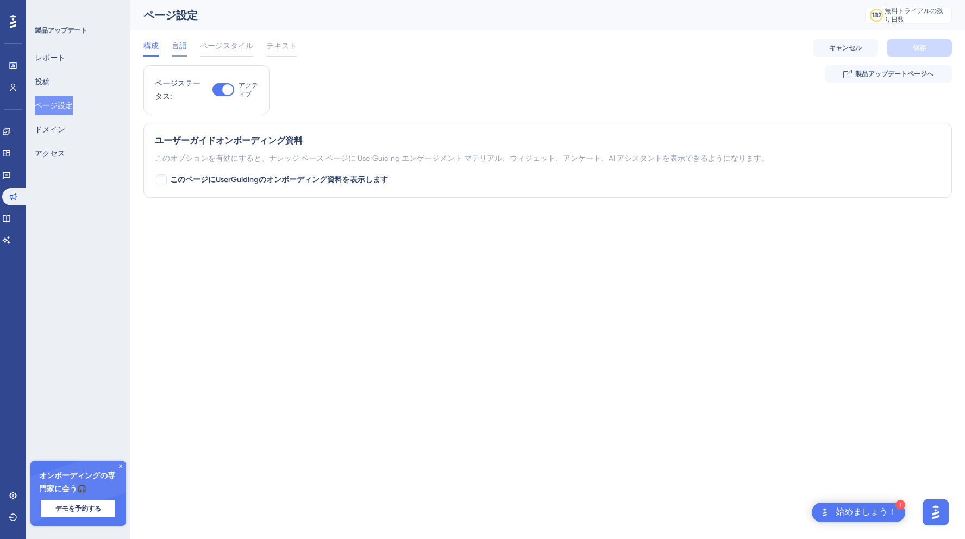
click at [177, 50] on span "言語" at bounding box center [179, 45] width 15 height 13
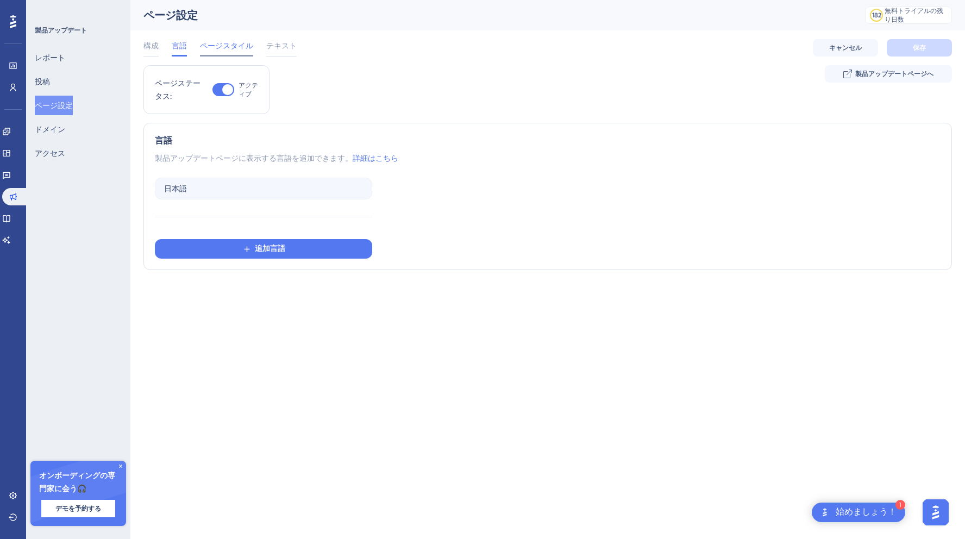
click at [213, 48] on font "ページスタイル" at bounding box center [226, 45] width 53 height 9
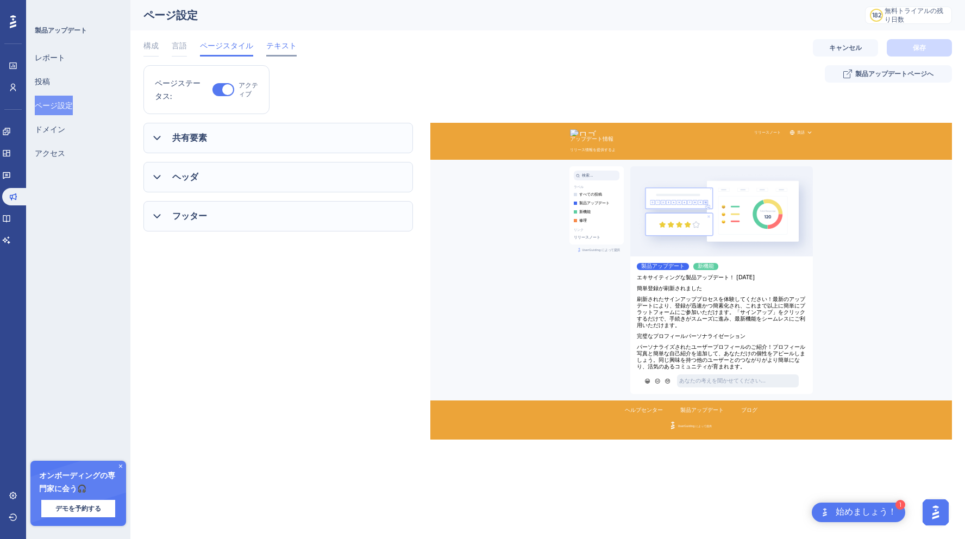
click at [276, 50] on span "テキスト" at bounding box center [281, 45] width 30 height 13
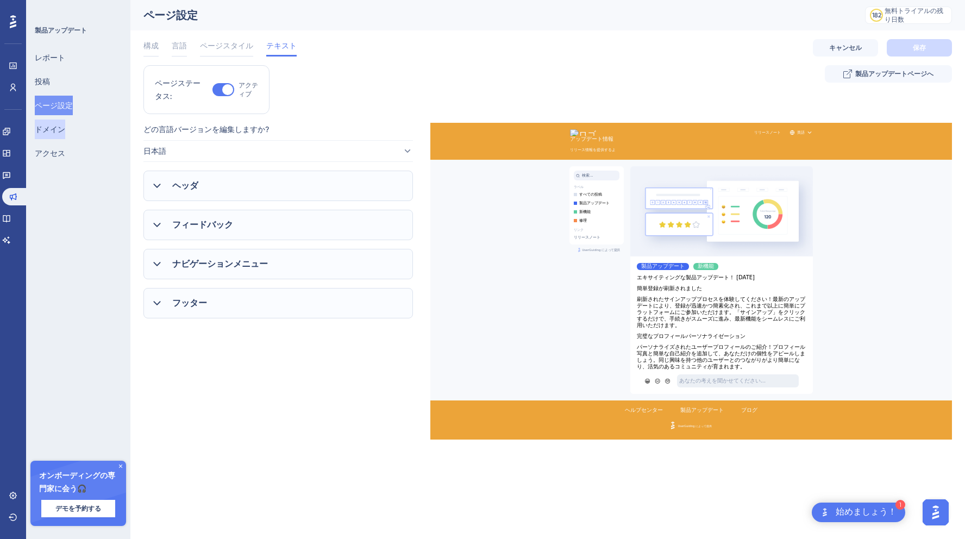
click at [65, 130] on font "ドメイン" at bounding box center [50, 129] width 30 height 9
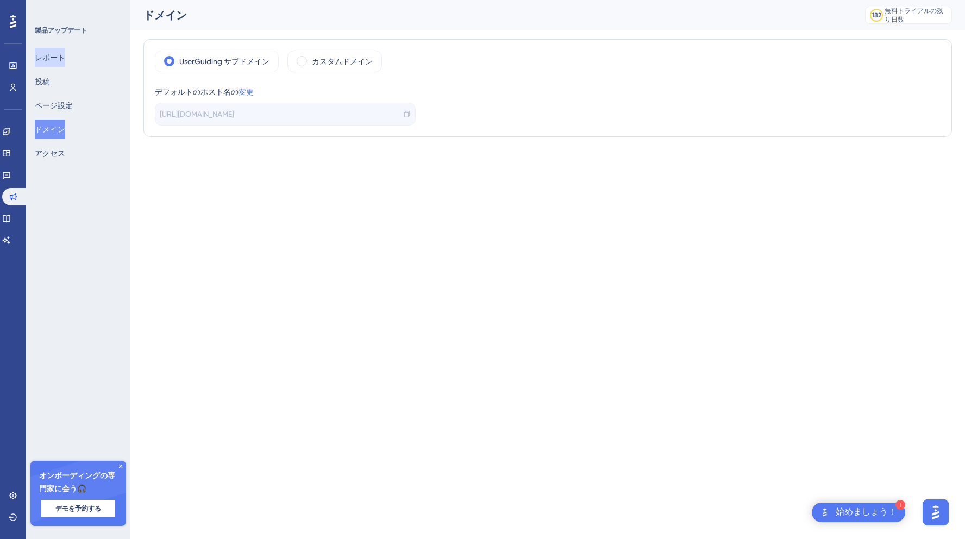
click at [54, 66] on button "レポート" at bounding box center [50, 58] width 30 height 20
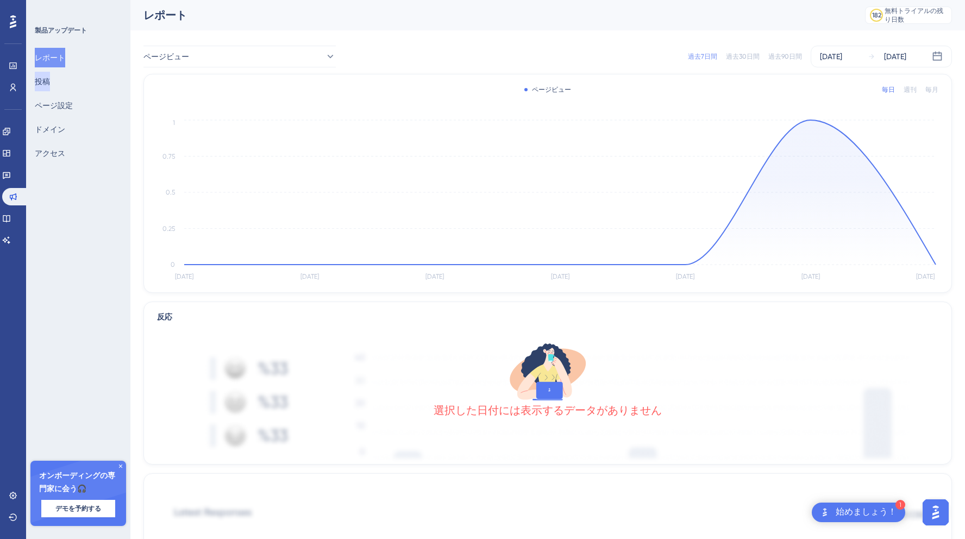
click at [50, 85] on font "投稿" at bounding box center [42, 81] width 15 height 9
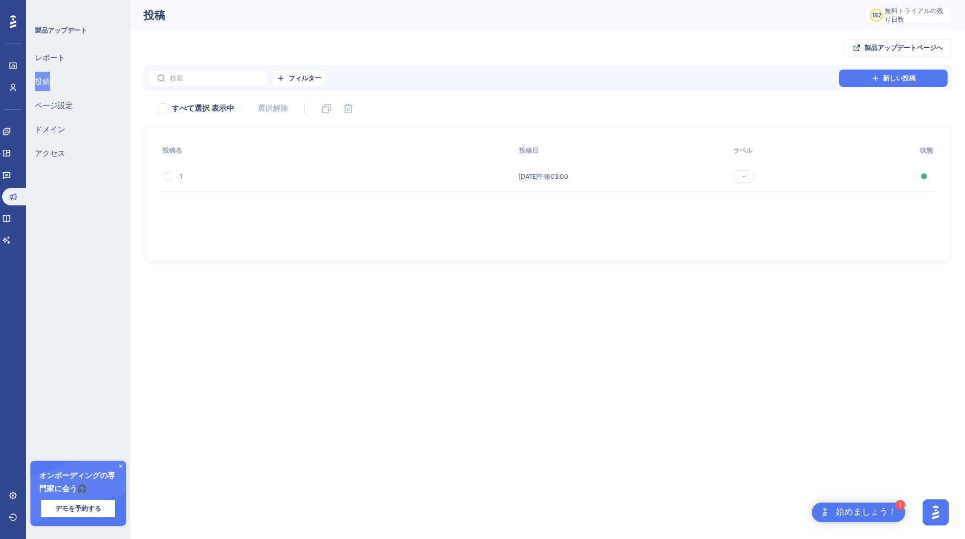
click at [935, 501] on button "AIアシスタントランチャーを開く" at bounding box center [935, 512] width 26 height 26
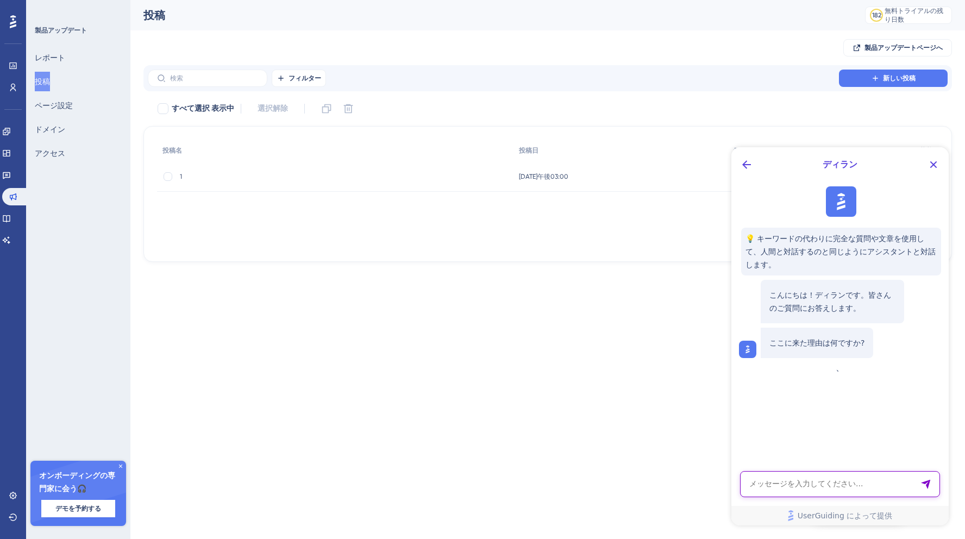
click at [818, 480] on textarea "AIアシスタントテキスト入力" at bounding box center [840, 484] width 200 height 26
type textarea "プロダクト"
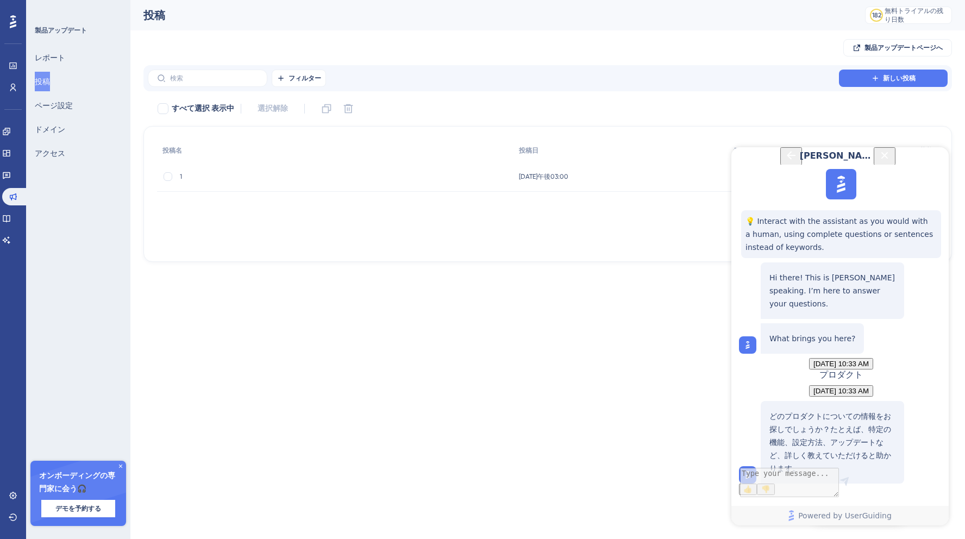
scroll to position [96, 0]
click at [872, 471] on textarea "AI Assistant Text Input" at bounding box center [840, 484] width 200 height 26
paste textarea "プロダクトレポートの公開時間の設定は可能でしょうか"
type textarea "プロダクトレポートの公開時間の設定は可能でしょうか"
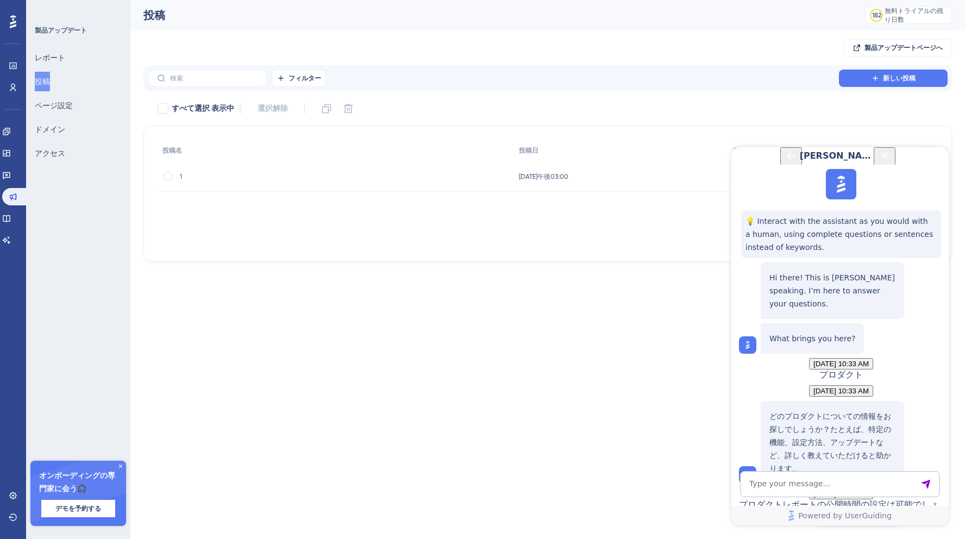
click at [891, 160] on icon "Close Button" at bounding box center [884, 155] width 13 height 13
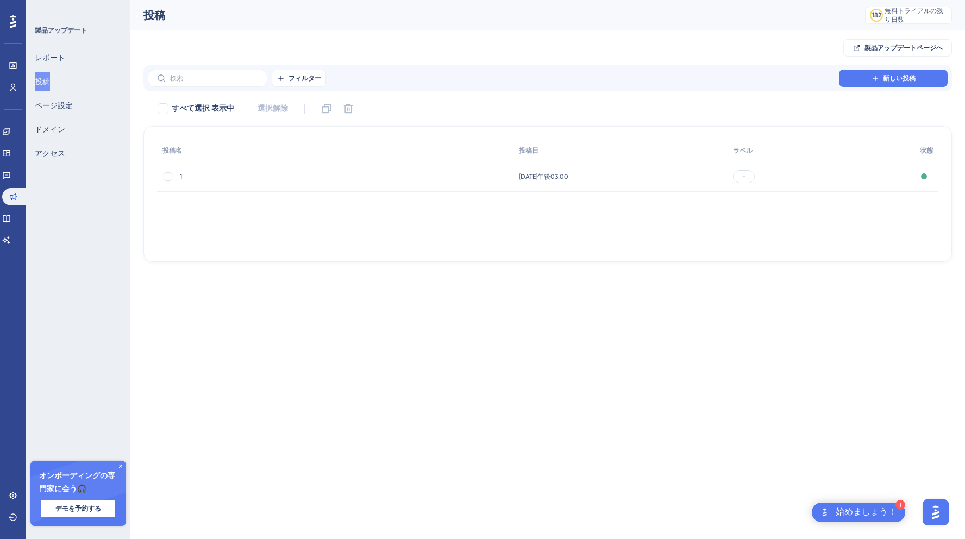
scroll to position [0, 0]
click at [537, 171] on div "[DATE]午後03:00 [DATE]午後03:00" at bounding box center [620, 176] width 215 height 30
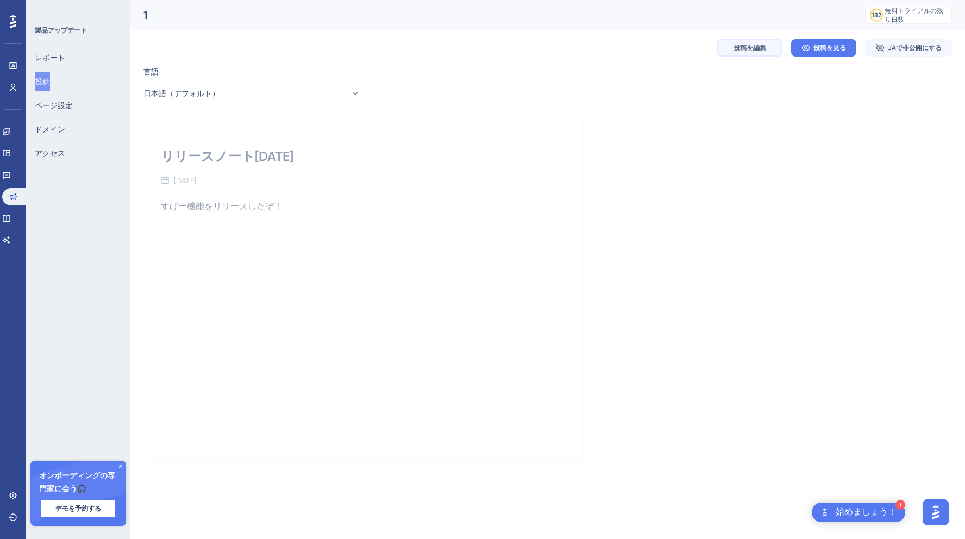
click at [751, 41] on button "投稿を編集" at bounding box center [749, 47] width 65 height 17
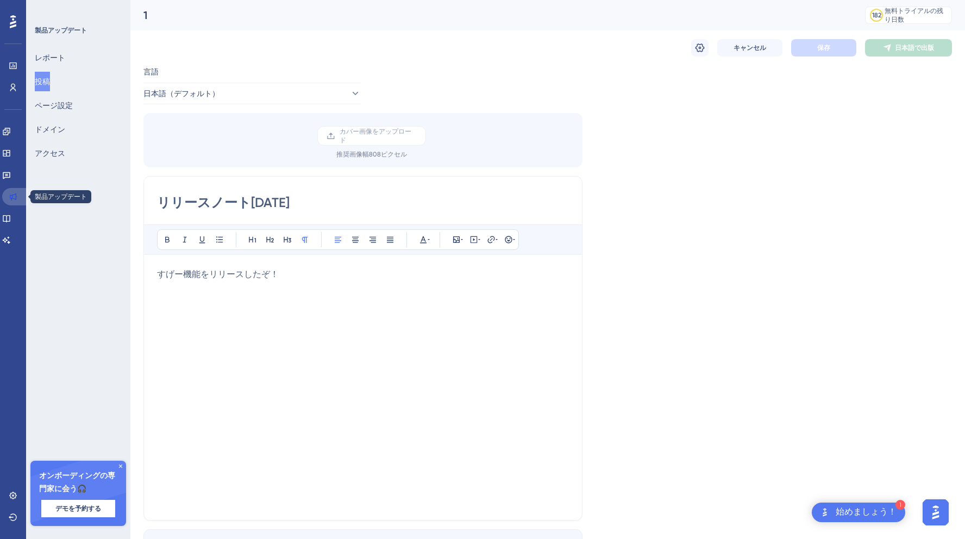
click at [10, 200] on icon at bounding box center [13, 196] width 9 height 9
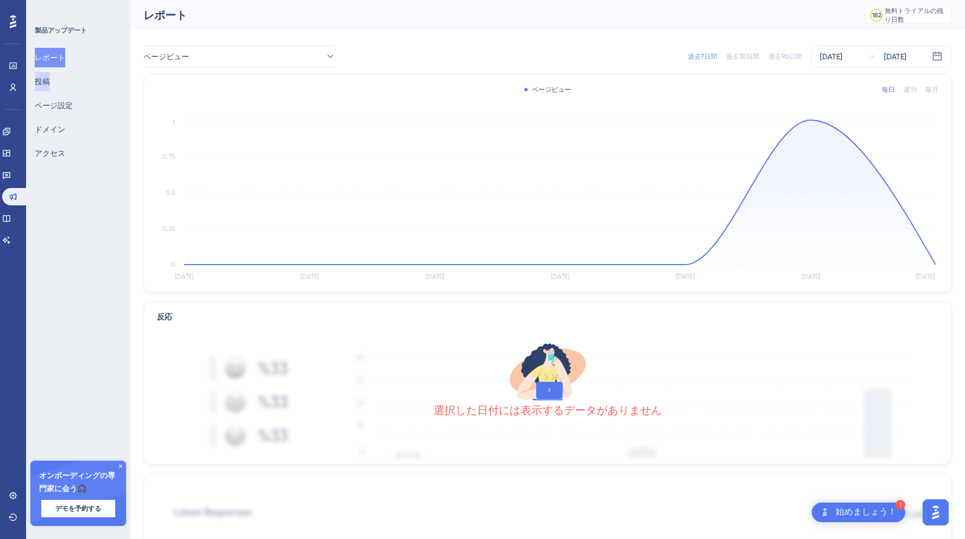
click at [47, 84] on font "投稿" at bounding box center [42, 81] width 15 height 9
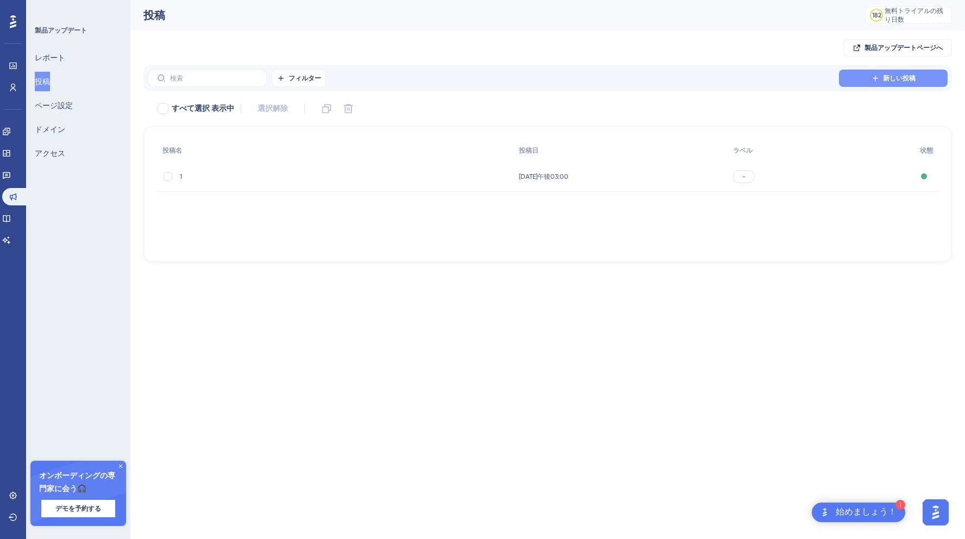
click at [889, 76] on font "新しい投稿" at bounding box center [899, 78] width 33 height 8
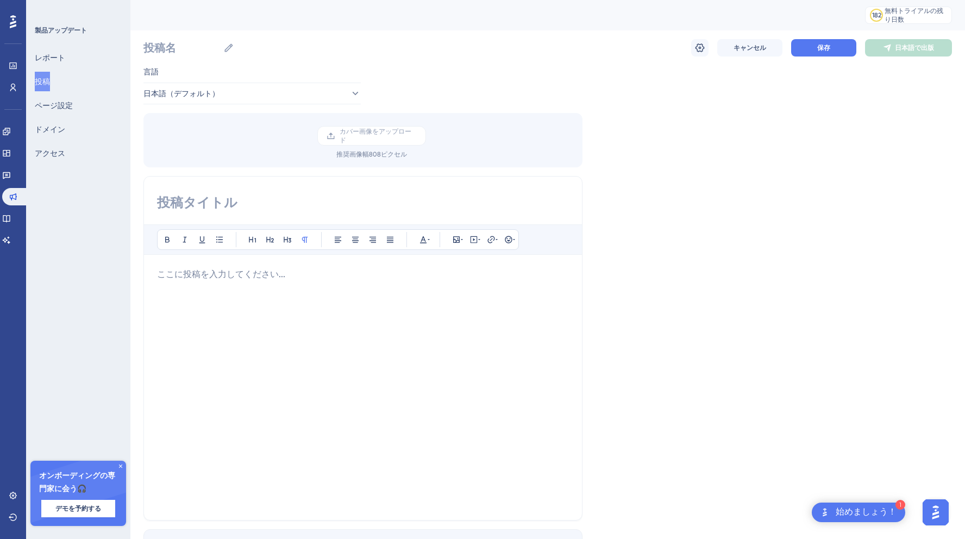
click at [222, 192] on div "大胆な イタリック 下線 箇条書き 見出し1 見出し2 見出し3 普通 左揃え 中央揃え 右揃え 両端揃え テキストの色 画像を挿入 ビデオを埋め込む ハイパ…" at bounding box center [362, 348] width 439 height 344
click at [221, 199] on input at bounding box center [363, 202] width 412 height 17
type input "publish確認"
drag, startPoint x: 192, startPoint y: 283, endPoint x: 192, endPoint y: 197, distance: 86.4
click at [192, 283] on div at bounding box center [363, 387] width 412 height 239
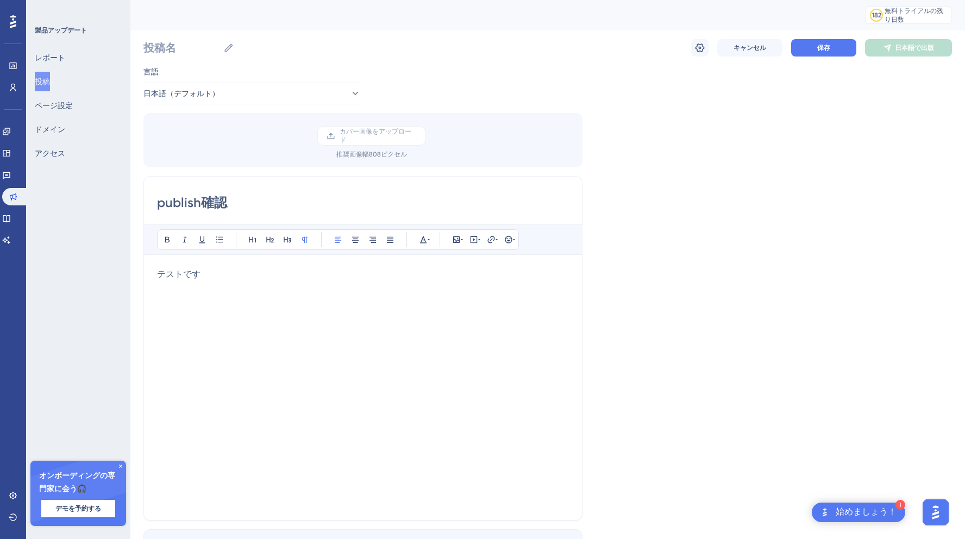
click at [684, 171] on div "言語 日本語（デフォルト） カバー画像をアップロード 推奨画像幅 808 ピクセル publish確認 大胆な イタリック 下線 箇条書き 見出し1 見出し2…" at bounding box center [547, 323] width 808 height 516
click at [697, 44] on icon at bounding box center [699, 47] width 9 height 9
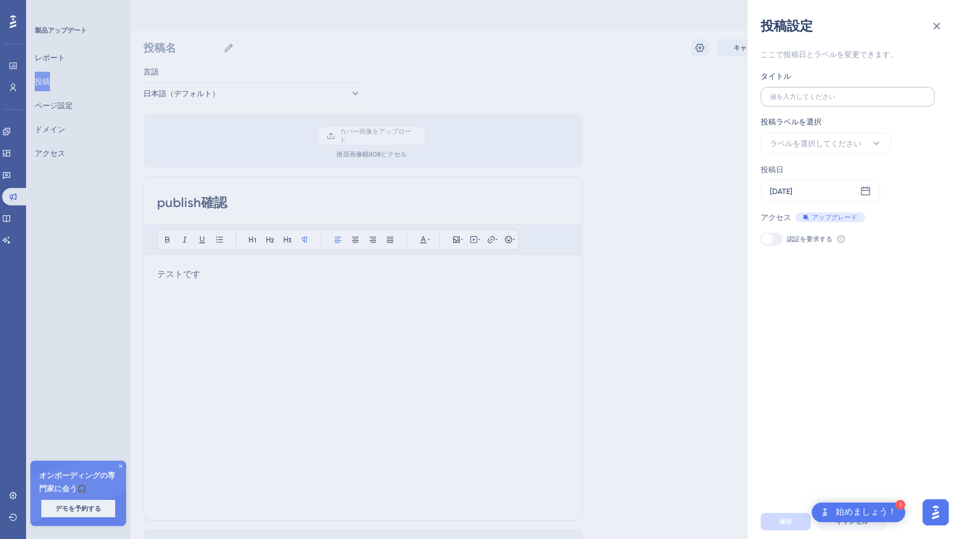
click at [800, 91] on label at bounding box center [847, 97] width 174 height 20
click at [800, 93] on input "text" at bounding box center [847, 97] width 155 height 8
click at [799, 135] on button "ラベルを選択してください" at bounding box center [825, 144] width 130 height 22
click at [866, 192] on icon at bounding box center [865, 191] width 11 height 11
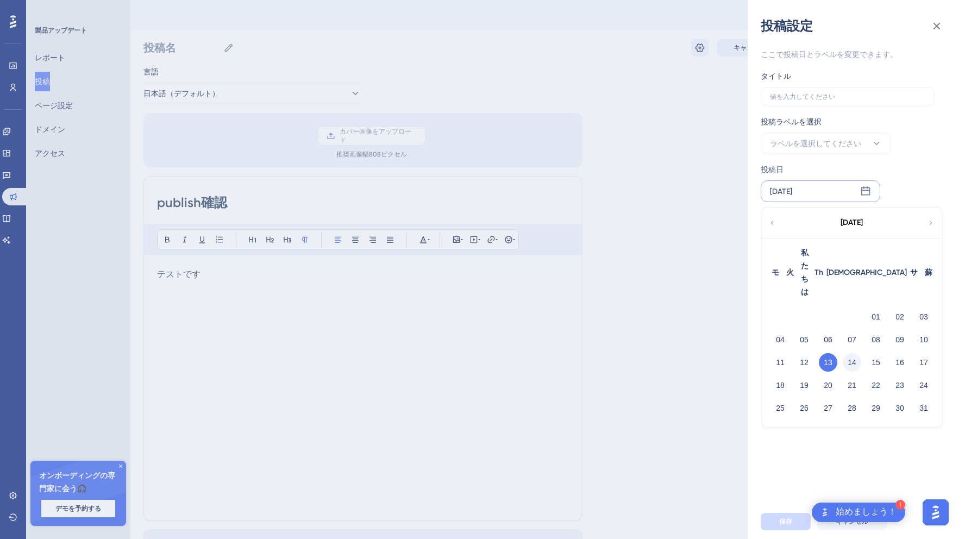
click at [847, 358] on font "14" at bounding box center [851, 362] width 9 height 9
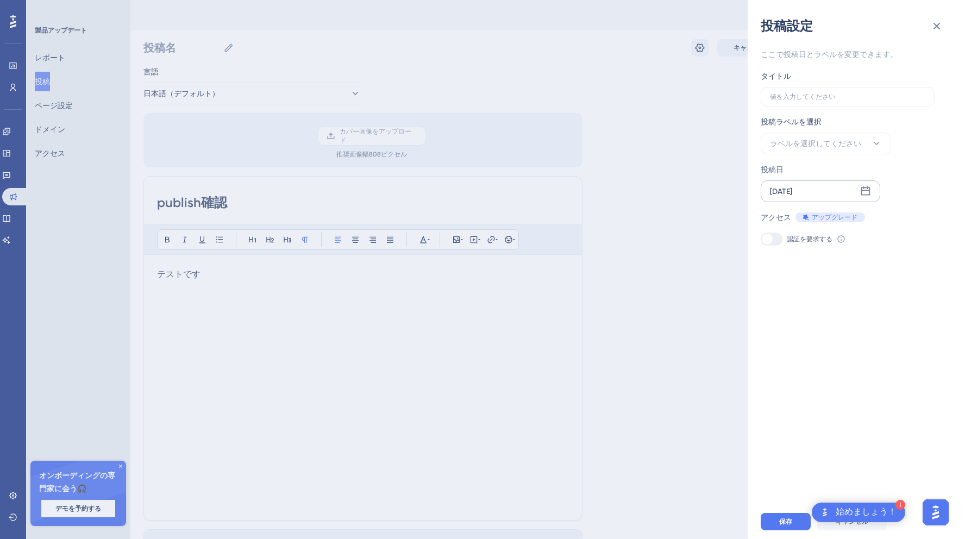
click at [861, 305] on div "ここで投稿日とラベルを変更できます。 タイトル 投稿ラベルを選択 ラベルを選択してください 投稿日 [DATE] アクセス アップグレード 認証を要求する こ…" at bounding box center [860, 269] width 200 height 469
click at [779, 513] on button "保存" at bounding box center [785, 521] width 50 height 17
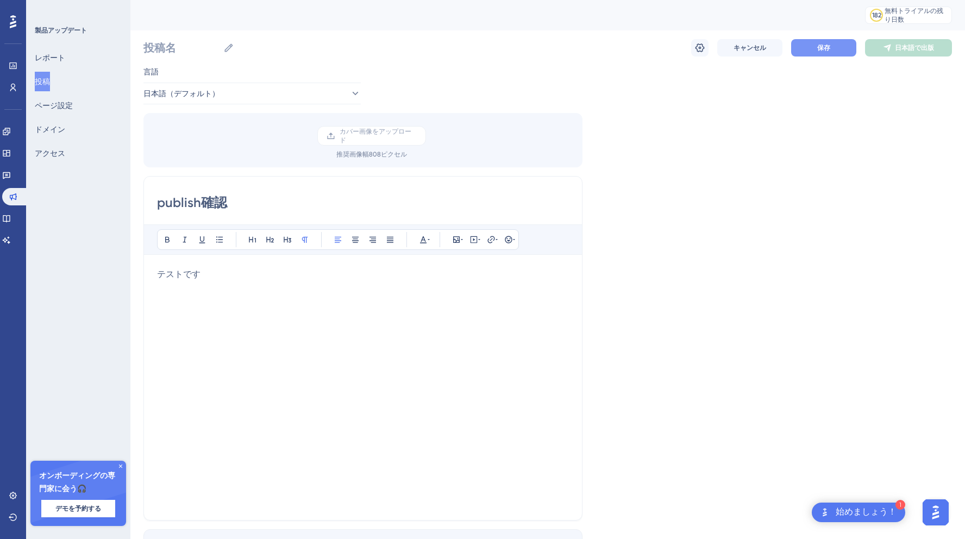
click at [826, 52] on button "保存" at bounding box center [823, 47] width 65 height 17
click at [807, 53] on button "保存" at bounding box center [823, 47] width 65 height 17
click at [701, 48] on icon at bounding box center [699, 47] width 11 height 11
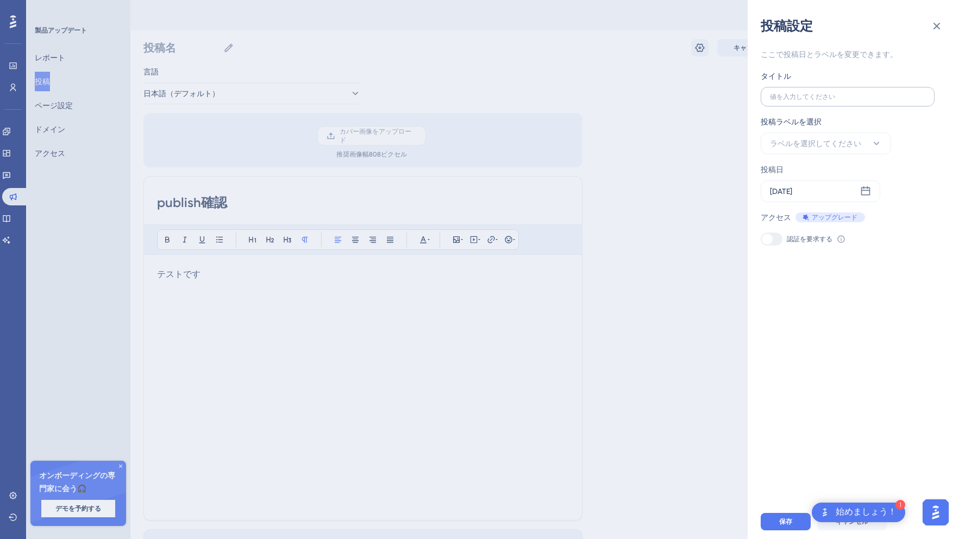
click at [784, 102] on label at bounding box center [847, 97] width 174 height 20
click at [784, 100] on input "text" at bounding box center [847, 97] width 155 height 8
click at [784, 102] on label at bounding box center [847, 97] width 174 height 20
click at [784, 100] on input "text" at bounding box center [847, 97] width 155 height 8
click at [784, 99] on input "text" at bounding box center [847, 97] width 155 height 8
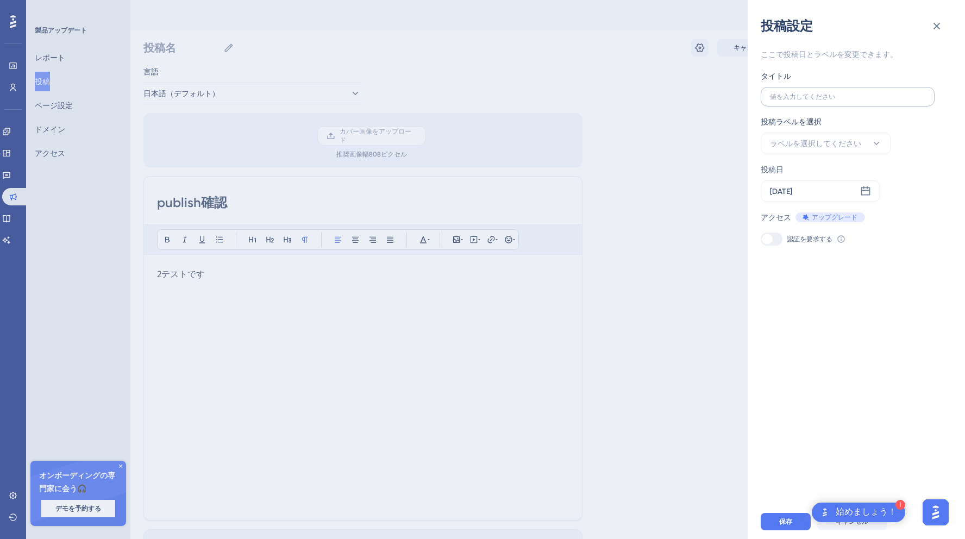
click at [781, 97] on input "text" at bounding box center [847, 97] width 155 height 8
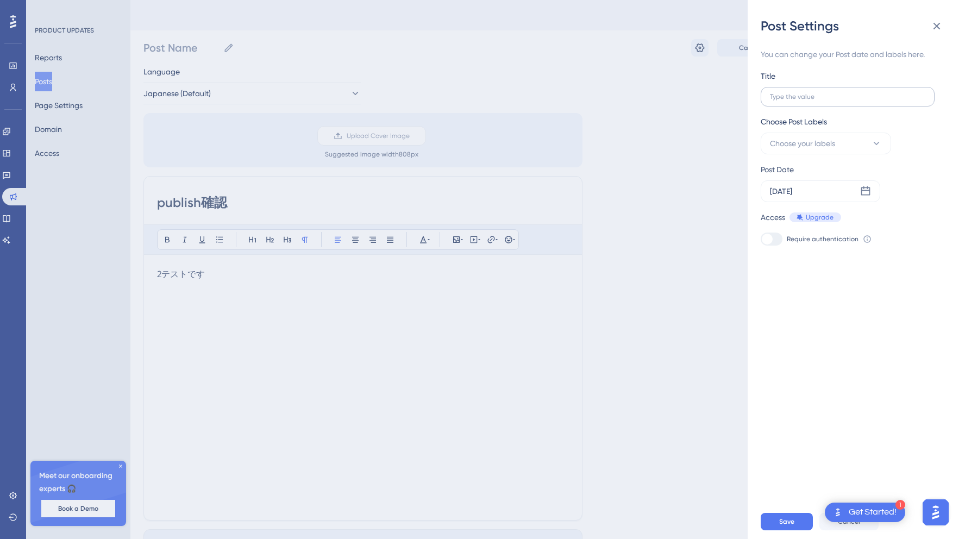
click at [796, 101] on label at bounding box center [847, 97] width 174 height 20
click at [796, 100] on input "text" at bounding box center [847, 97] width 155 height 8
click at [797, 100] on input "text" at bounding box center [847, 97] width 155 height 8
type input "2"
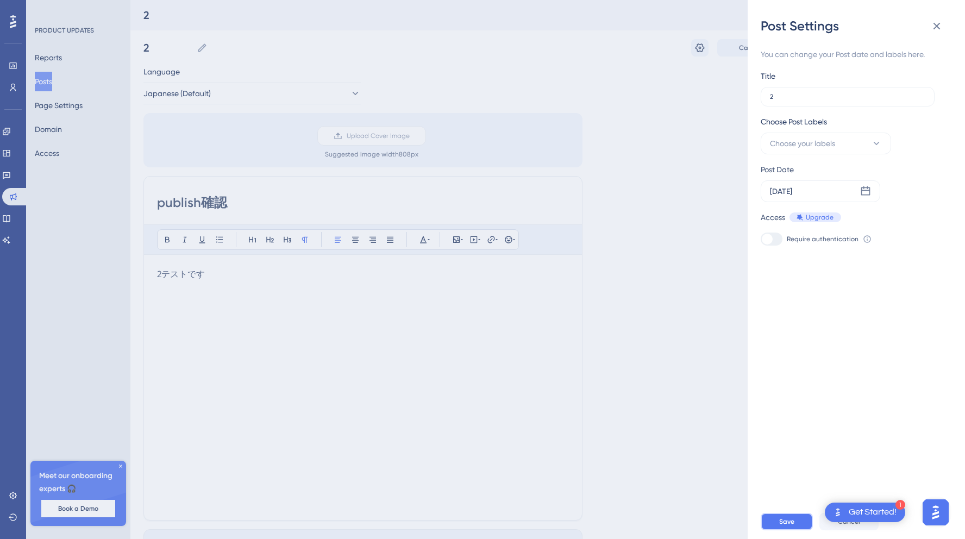
click at [781, 521] on span "Save" at bounding box center [786, 521] width 15 height 9
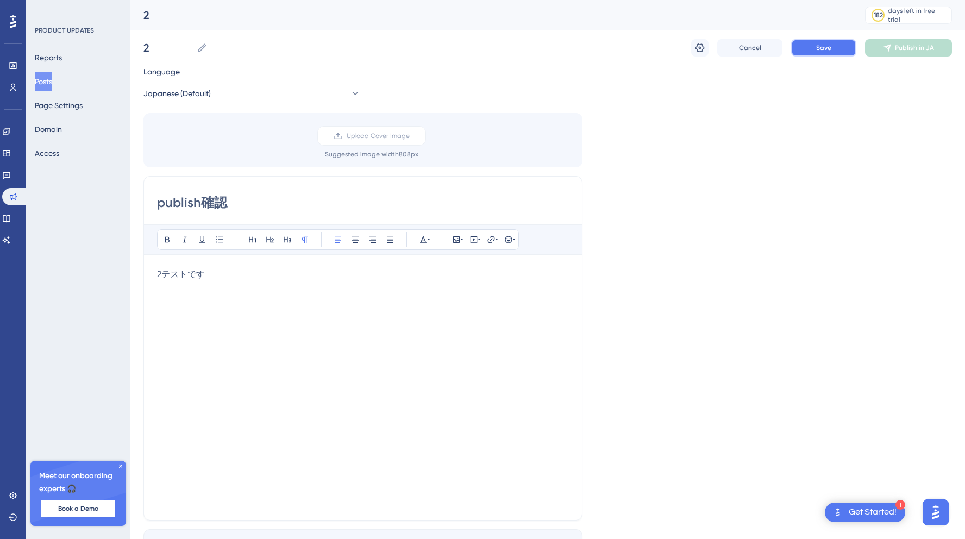
click at [839, 47] on button "Save" at bounding box center [823, 47] width 65 height 17
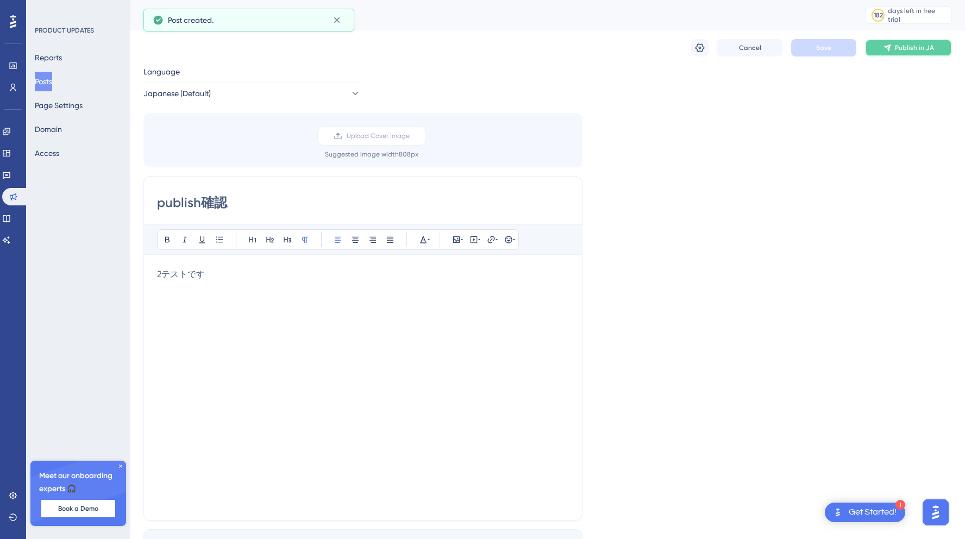
click at [886, 48] on icon at bounding box center [887, 47] width 9 height 9
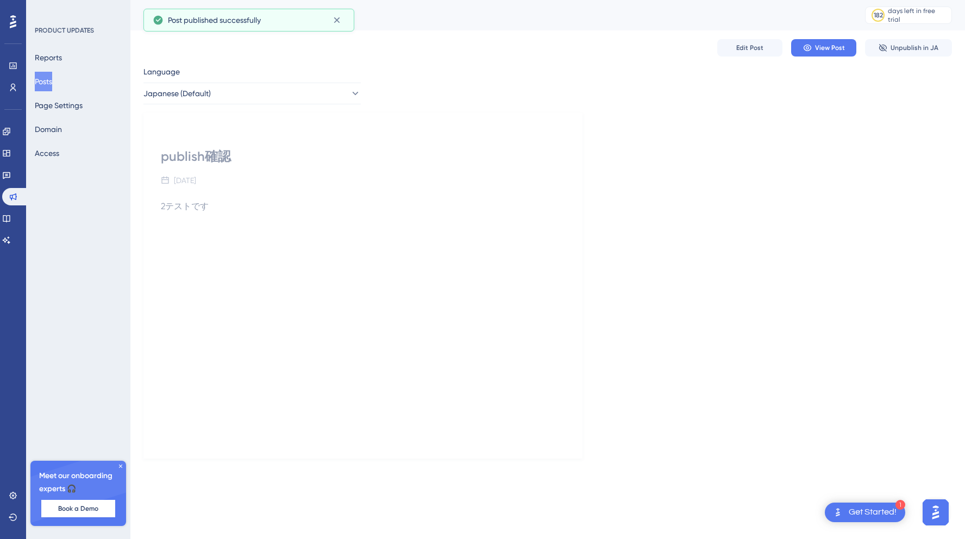
click at [36, 84] on button "Posts" at bounding box center [43, 82] width 17 height 20
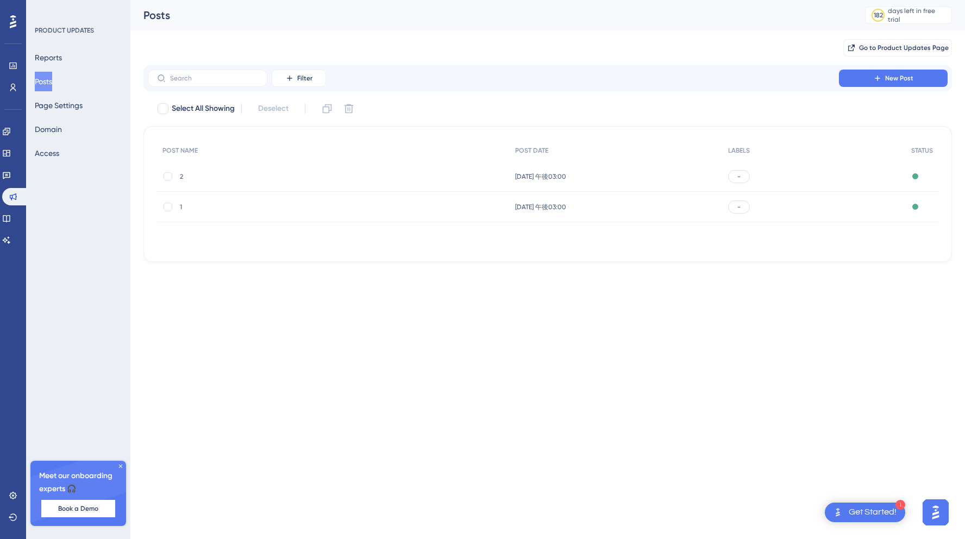
click at [535, 173] on span "[DATE] 午後03:00" at bounding box center [540, 176] width 51 height 9
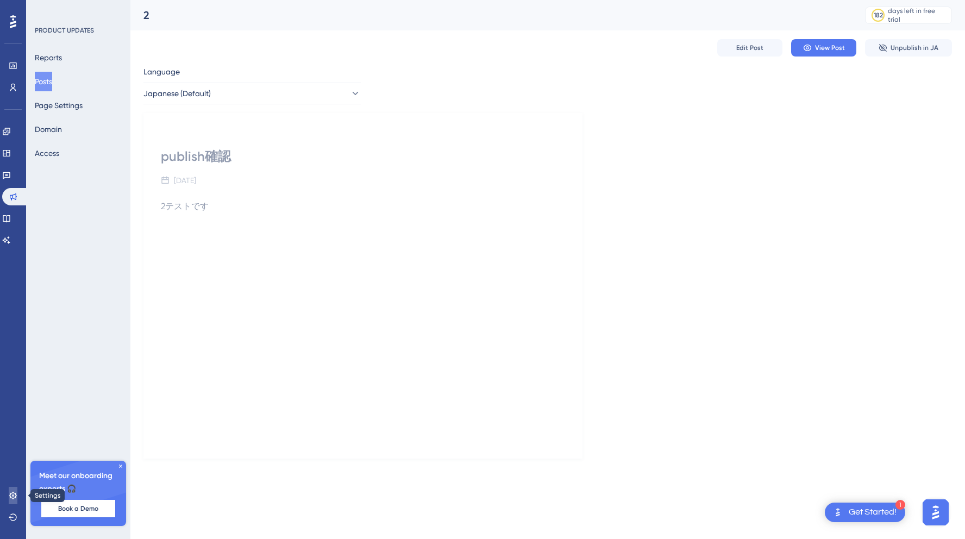
click at [13, 503] on link at bounding box center [13, 495] width 9 height 17
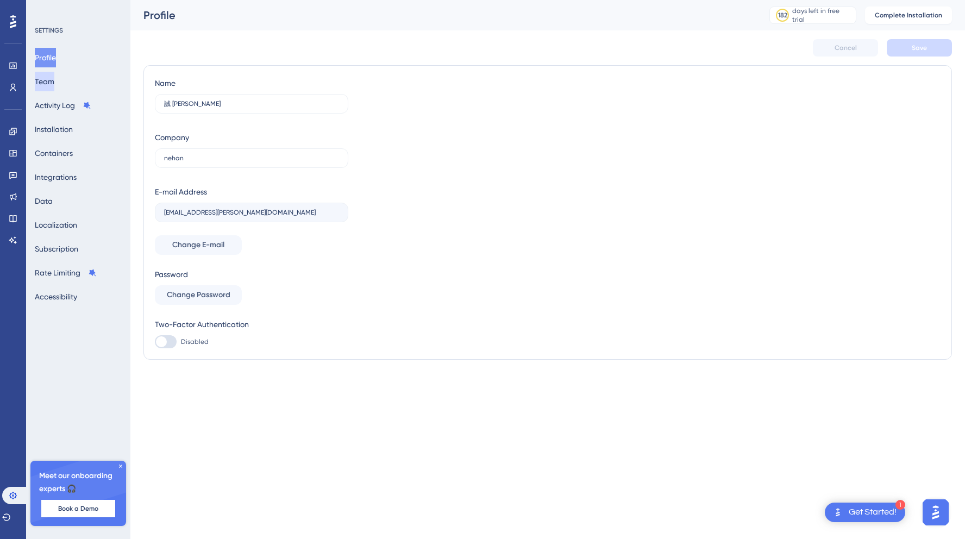
click at [54, 85] on button "Team" at bounding box center [45, 82] width 20 height 20
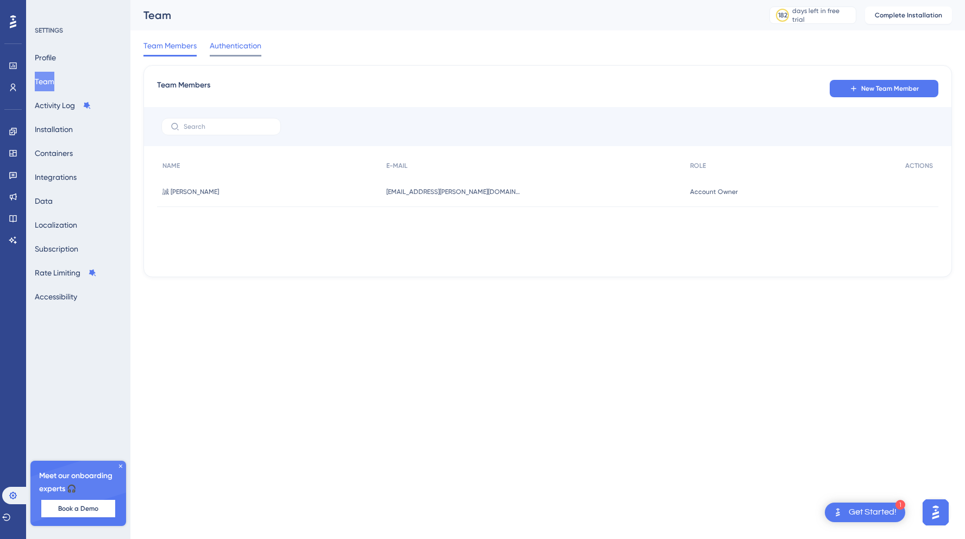
click at [225, 43] on span "Authentication" at bounding box center [236, 45] width 52 height 13
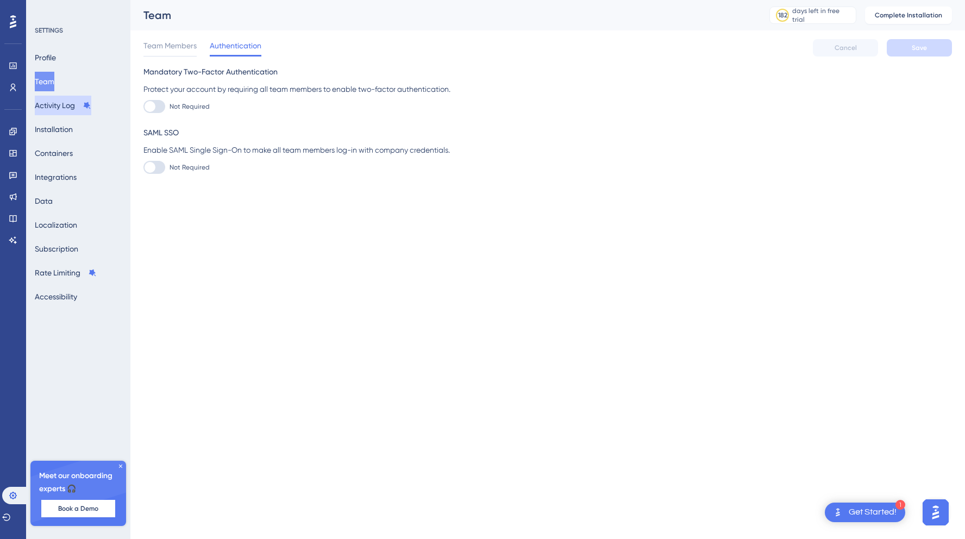
click at [58, 104] on button "Activity Log" at bounding box center [63, 106] width 56 height 20
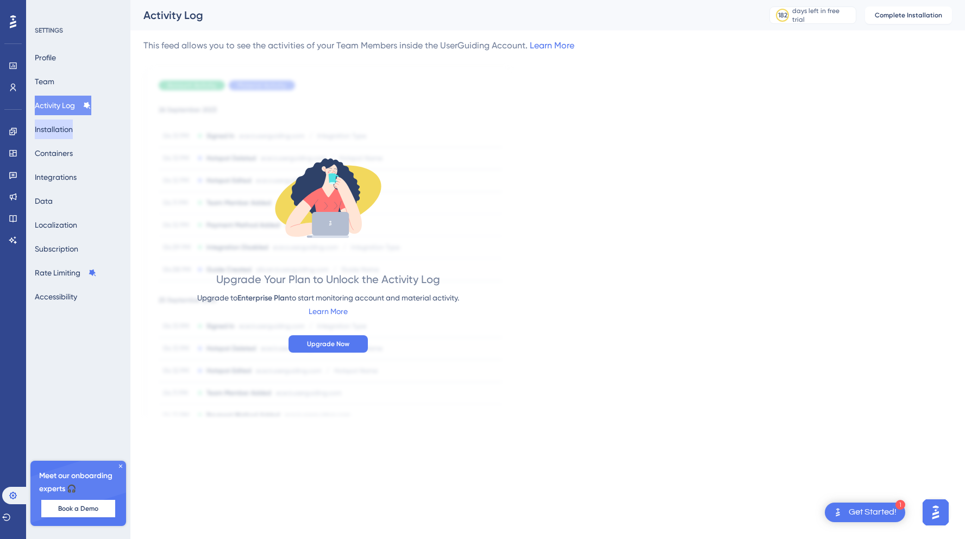
click at [65, 130] on button "Installation" at bounding box center [54, 129] width 38 height 20
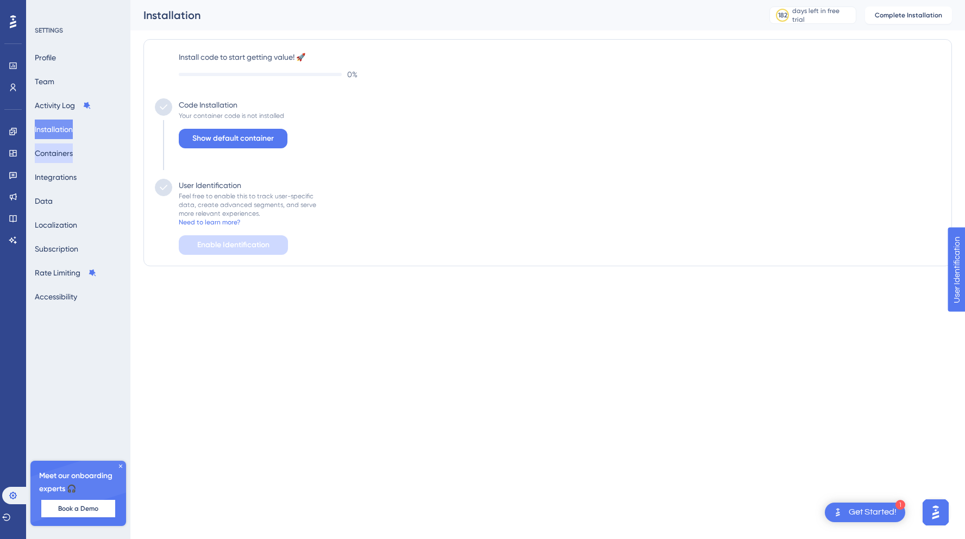
click at [64, 151] on button "Containers" at bounding box center [54, 153] width 38 height 20
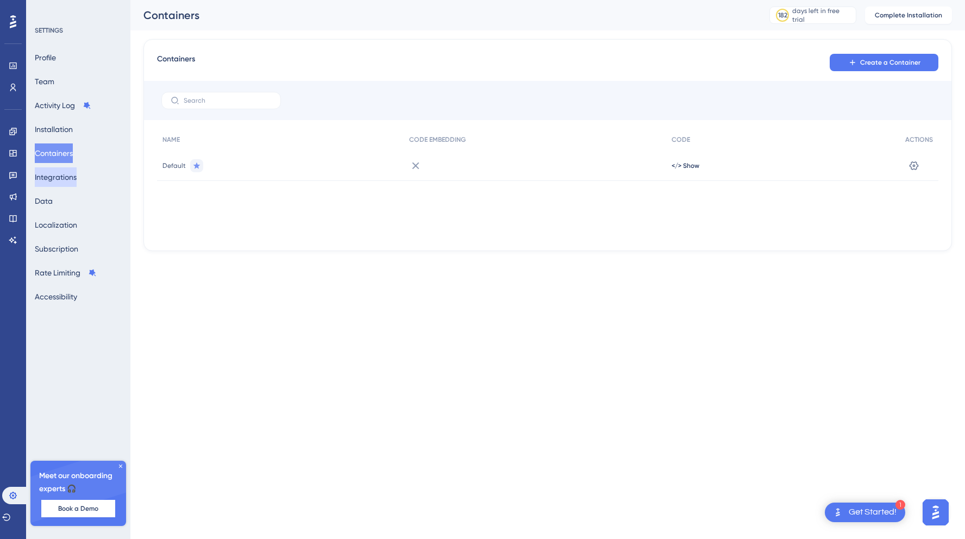
click at [64, 174] on button "Integrations" at bounding box center [56, 177] width 42 height 20
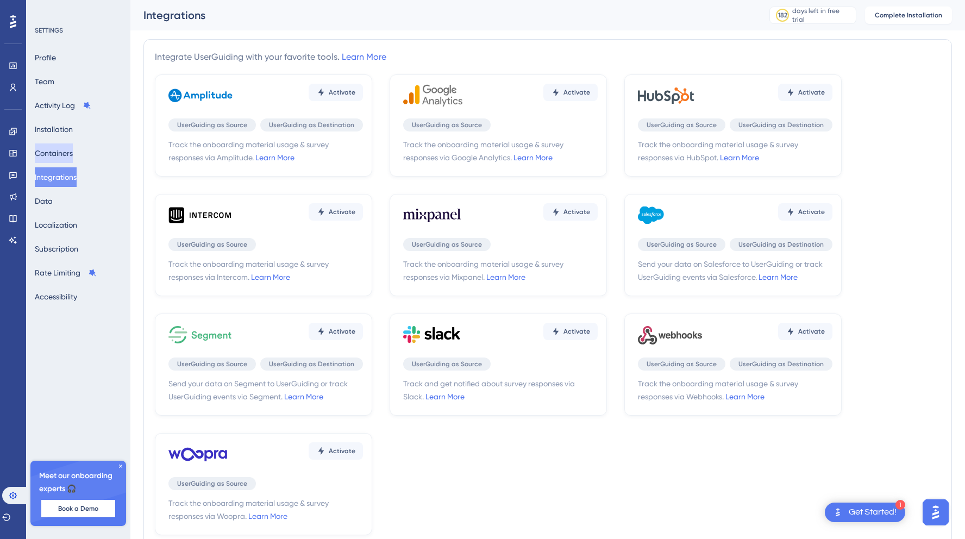
click at [64, 156] on button "Containers" at bounding box center [54, 153] width 38 height 20
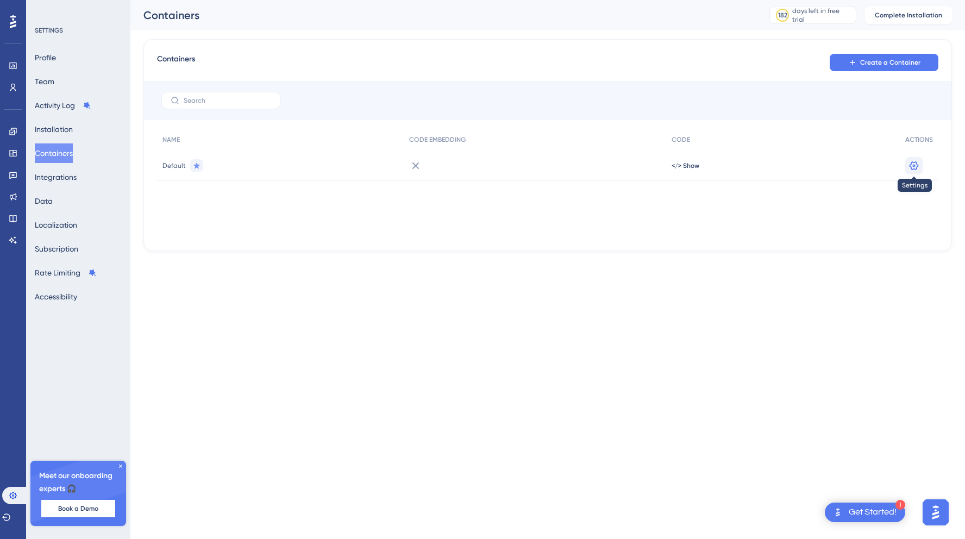
click at [919, 163] on icon at bounding box center [913, 165] width 11 height 11
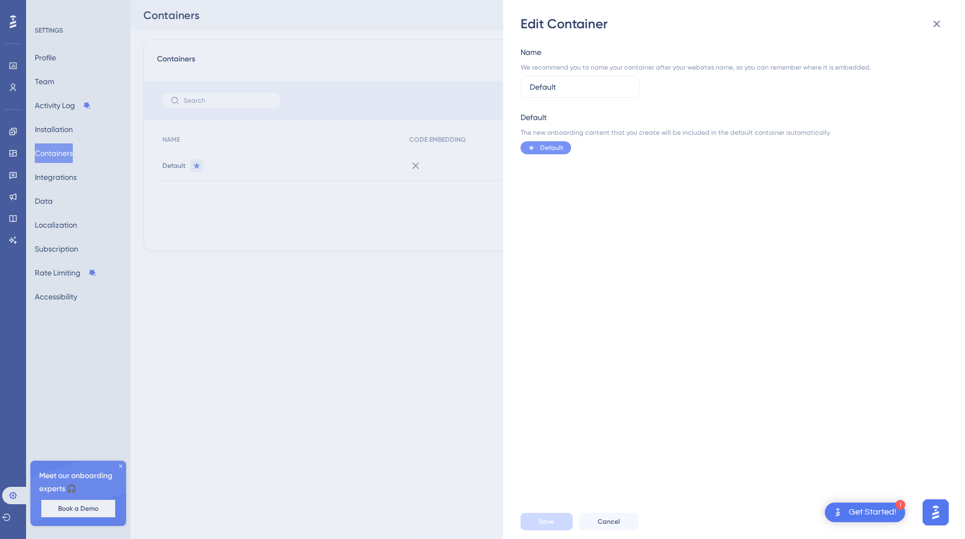
click at [431, 167] on div "Edit Container Name We recommend you to name your container after your websites…" at bounding box center [482, 269] width 965 height 539
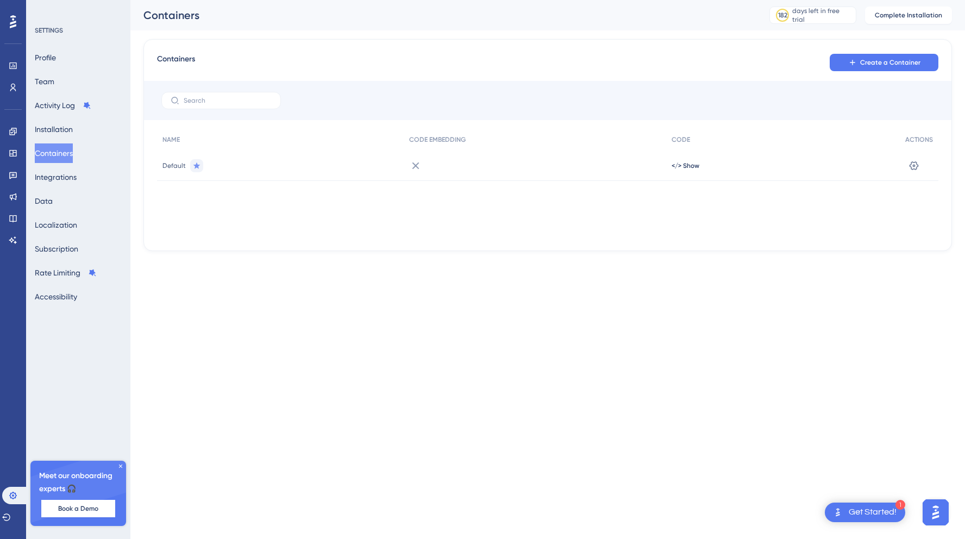
click at [67, 191] on div "Profile Team Activity Log Installation Containers Integrations Data Localizatio…" at bounding box center [79, 177] width 88 height 259
click at [67, 184] on button "Integrations" at bounding box center [56, 177] width 42 height 20
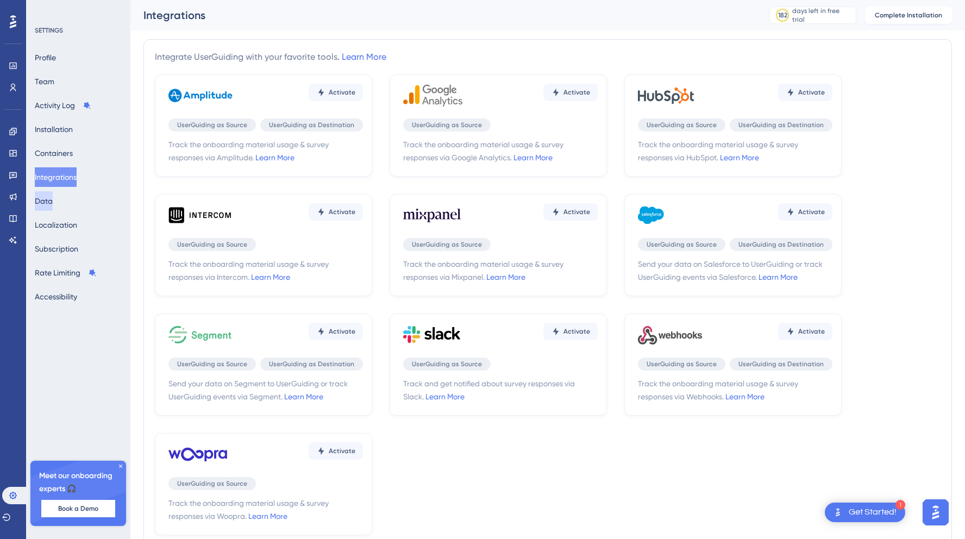
click at [53, 201] on button "Data" at bounding box center [44, 201] width 18 height 20
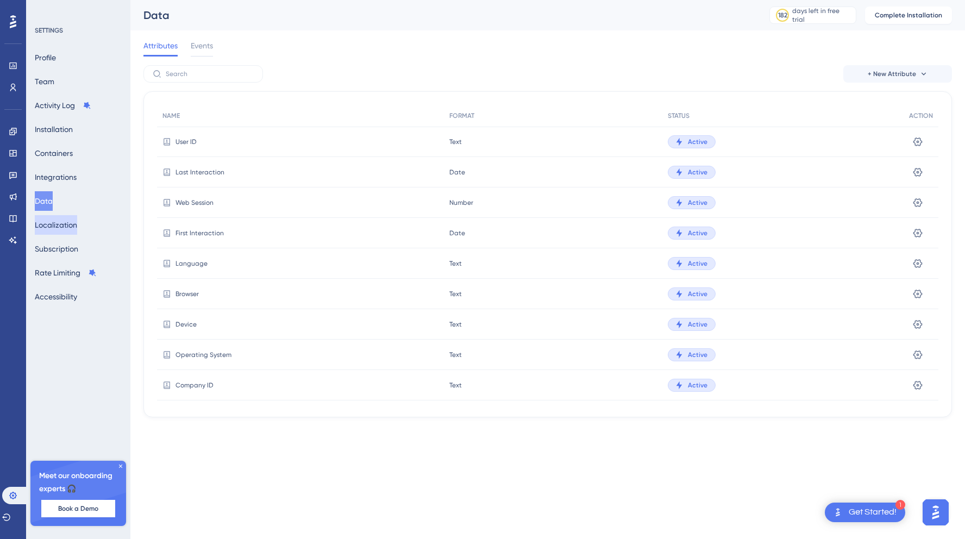
click at [61, 222] on button "Localization" at bounding box center [56, 225] width 42 height 20
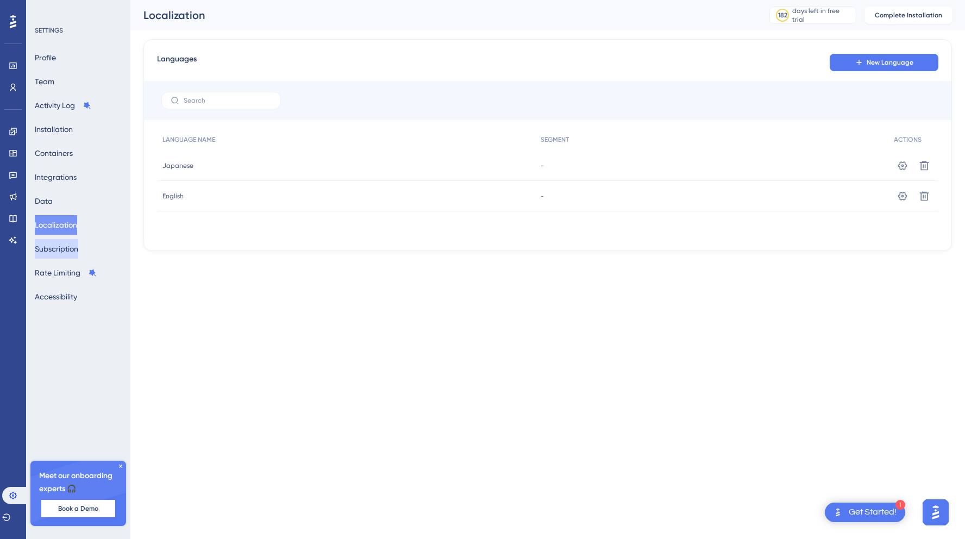
click at [67, 254] on button "Subscription" at bounding box center [56, 249] width 43 height 20
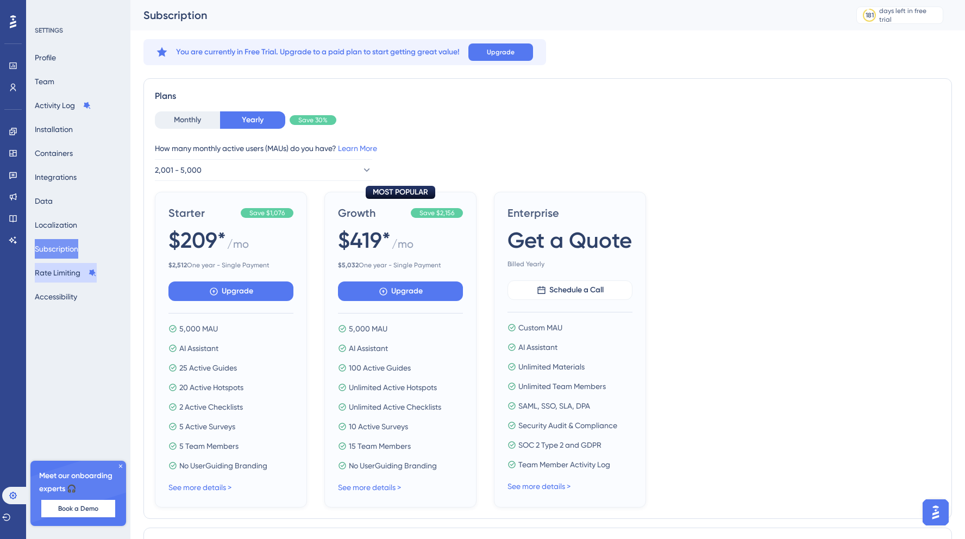
click at [68, 267] on button "Rate Limiting" at bounding box center [66, 273] width 62 height 20
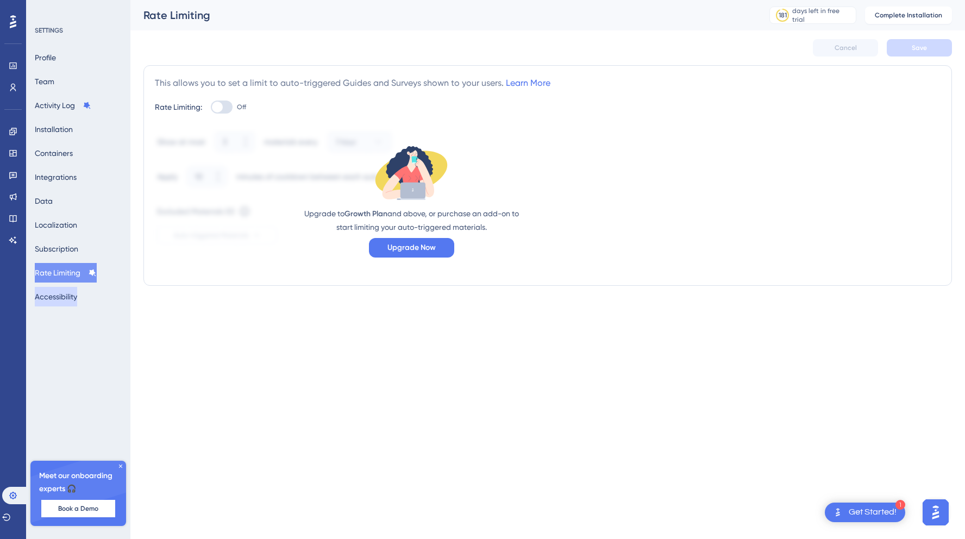
click at [68, 293] on button "Accessibility" at bounding box center [56, 297] width 42 height 20
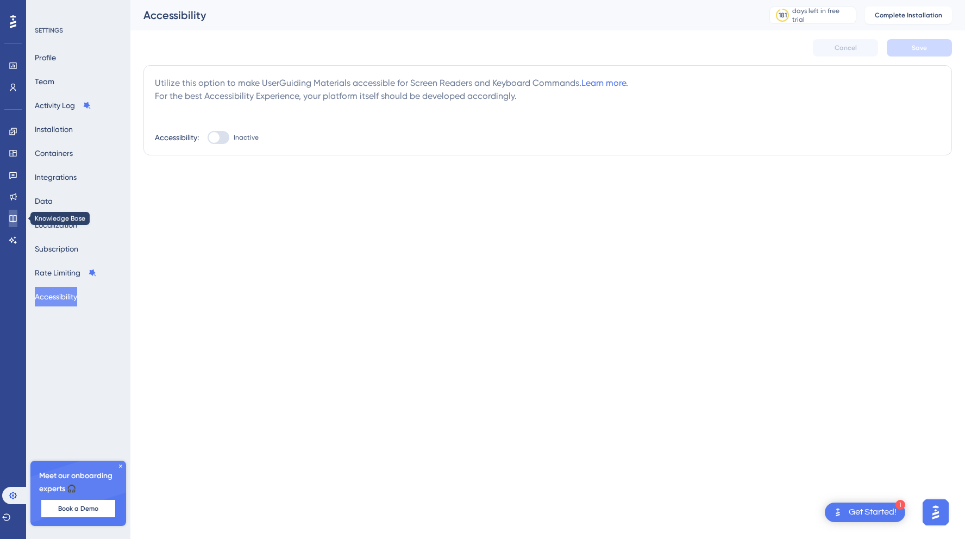
click at [13, 219] on icon at bounding box center [12, 218] width 7 height 7
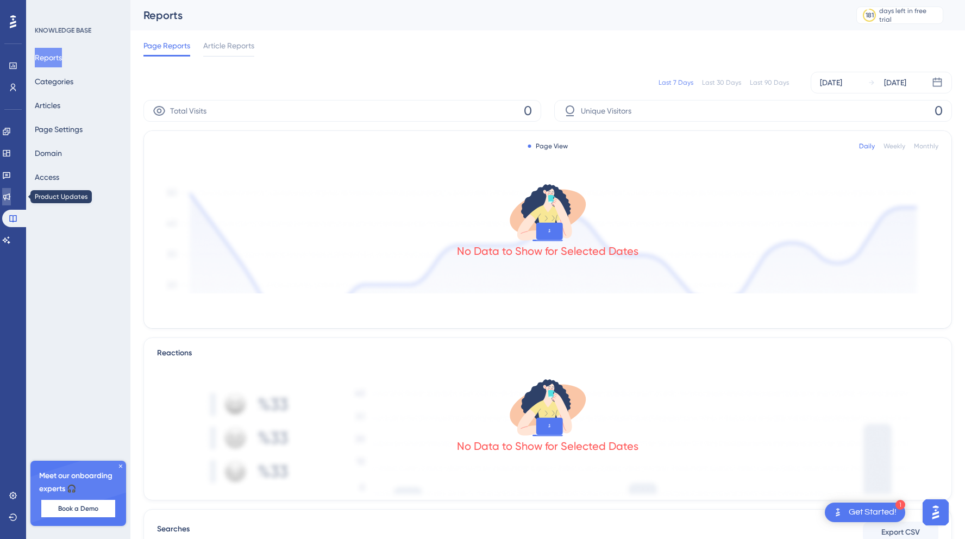
click at [11, 204] on link at bounding box center [6, 196] width 9 height 17
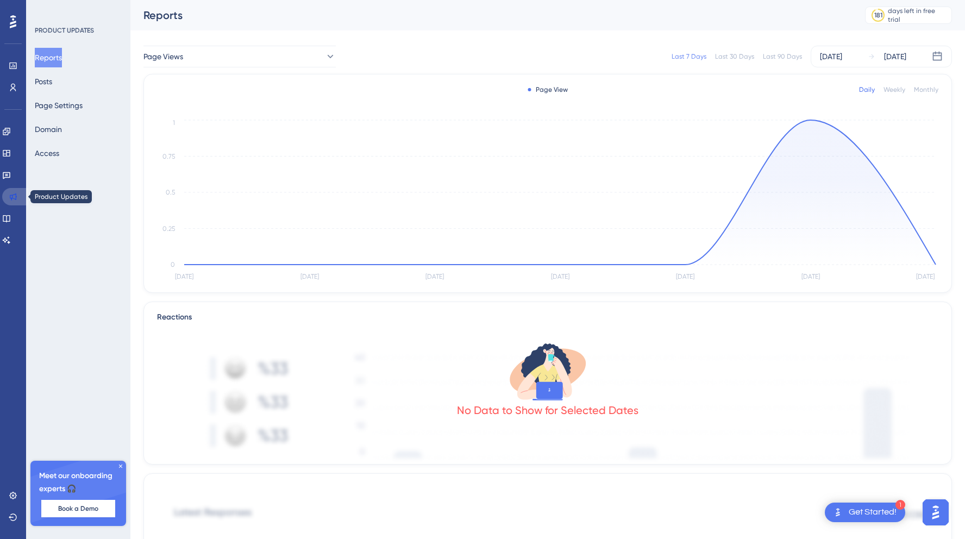
click at [13, 192] on icon at bounding box center [13, 196] width 9 height 9
click at [11, 178] on icon at bounding box center [6, 175] width 9 height 9
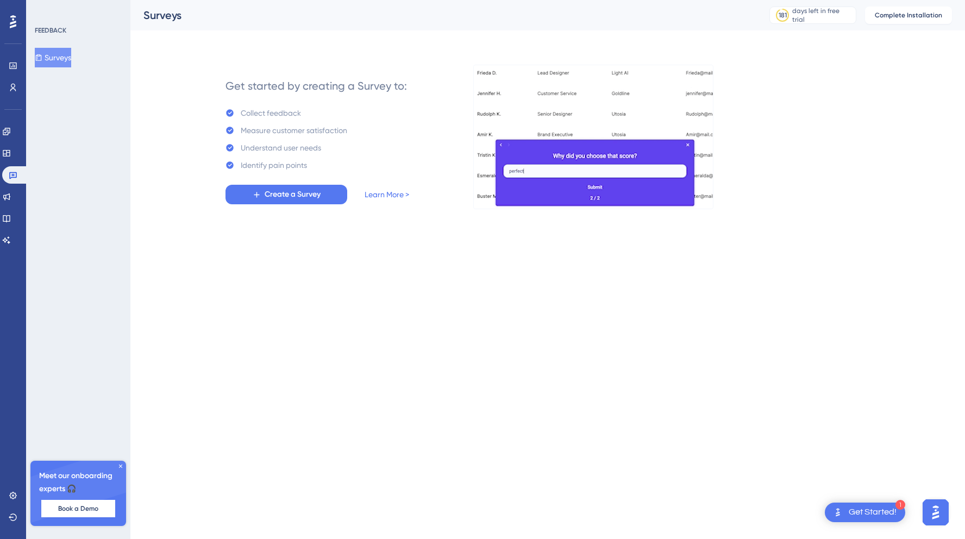
click at [13, 164] on div "Engagement Widgets Feedback Product Updates Knowledge Base AI Assistant" at bounding box center [13, 186] width 22 height 126
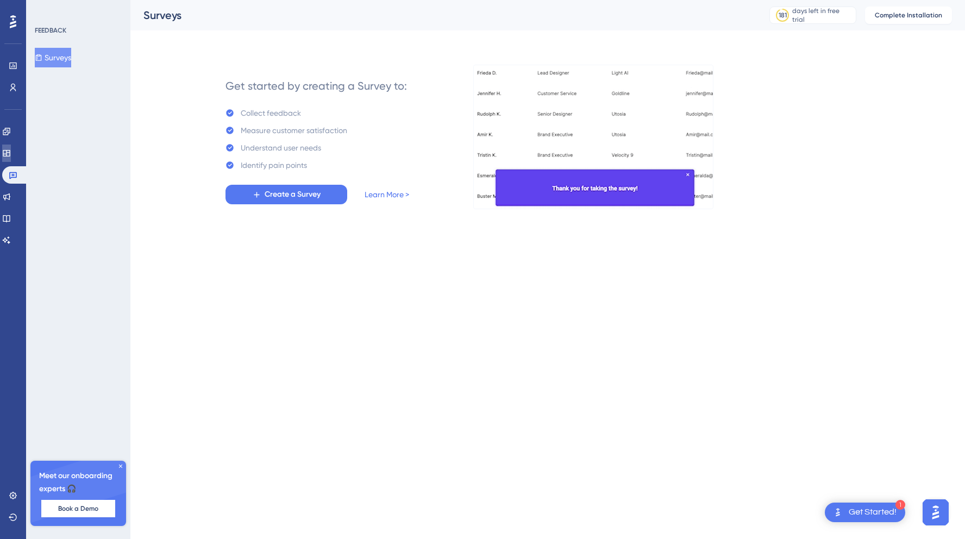
click at [11, 159] on link at bounding box center [6, 152] width 9 height 17
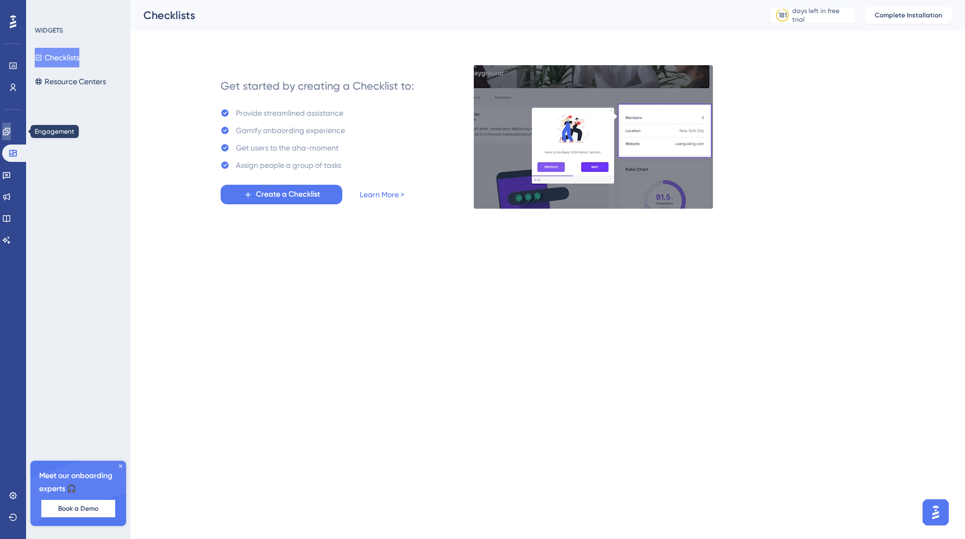
click at [11, 134] on icon at bounding box center [6, 131] width 9 height 9
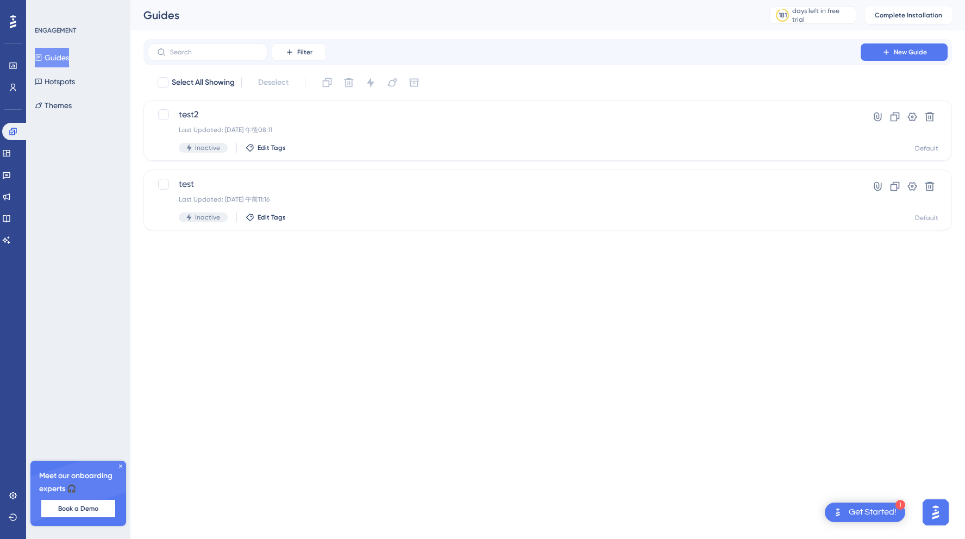
click at [933, 519] on img "Open AI Assistant Launcher" at bounding box center [935, 512] width 20 height 20
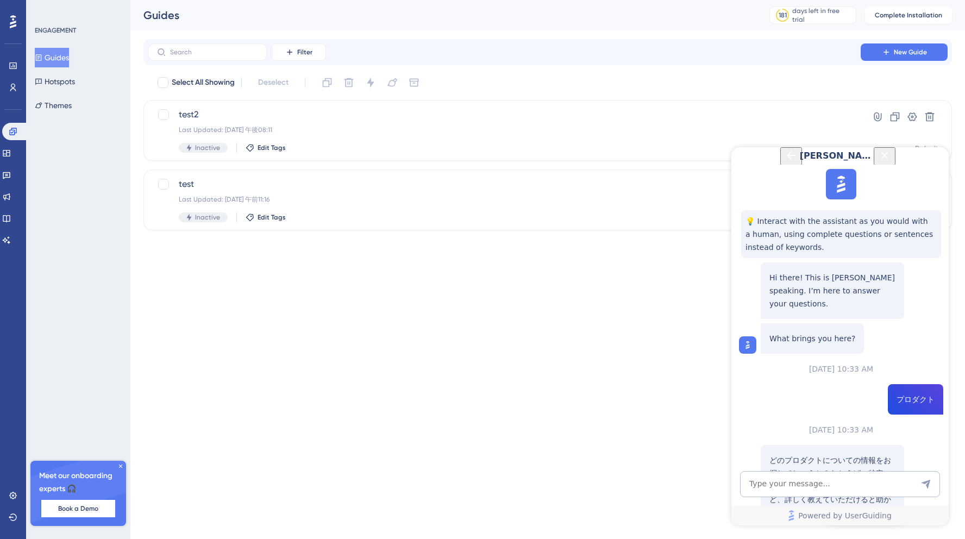
scroll to position [322, 0]
click at [803, 484] on textarea "AI Assistant Text Input" at bounding box center [840, 484] width 200 height 26
paste textarea "product repotyの表示先はどこで設定できますか"
type textarea "product repotyの表示先はどこで設定できますか"
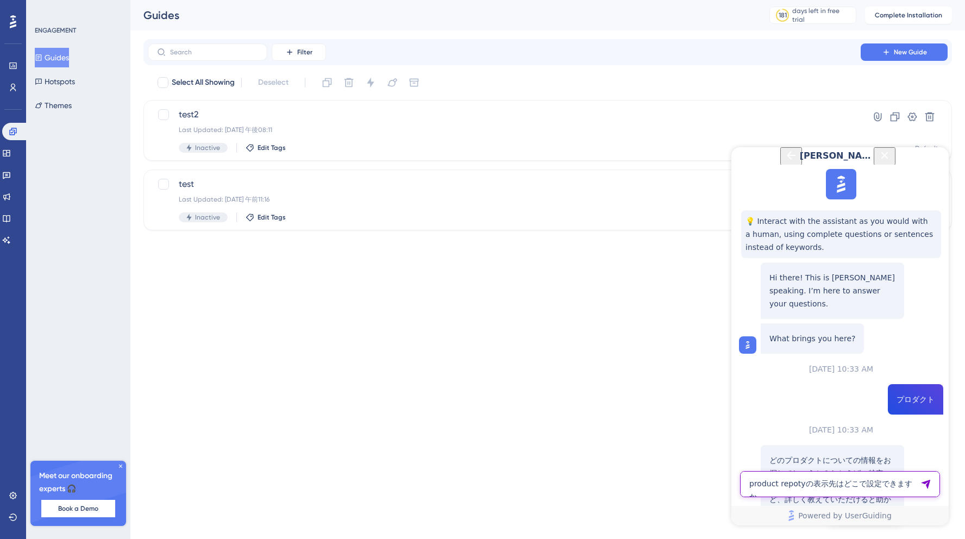
click at [809, 472] on textarea "product repotyの表示先はどこで設定できますか" at bounding box center [840, 484] width 200 height 26
click at [11, 495] on icon at bounding box center [13, 495] width 9 height 9
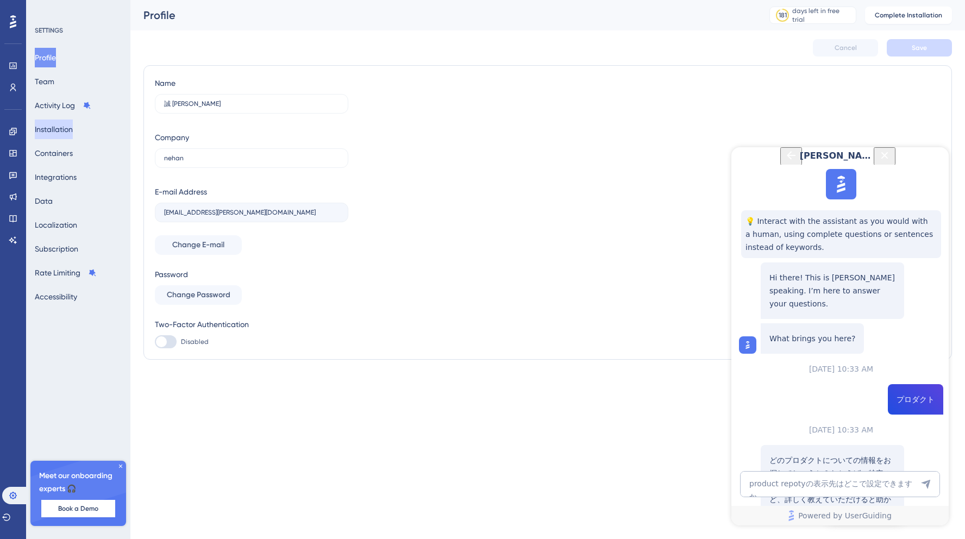
click at [53, 131] on button "Installation" at bounding box center [54, 129] width 38 height 20
